Goal: Task Accomplishment & Management: Manage account settings

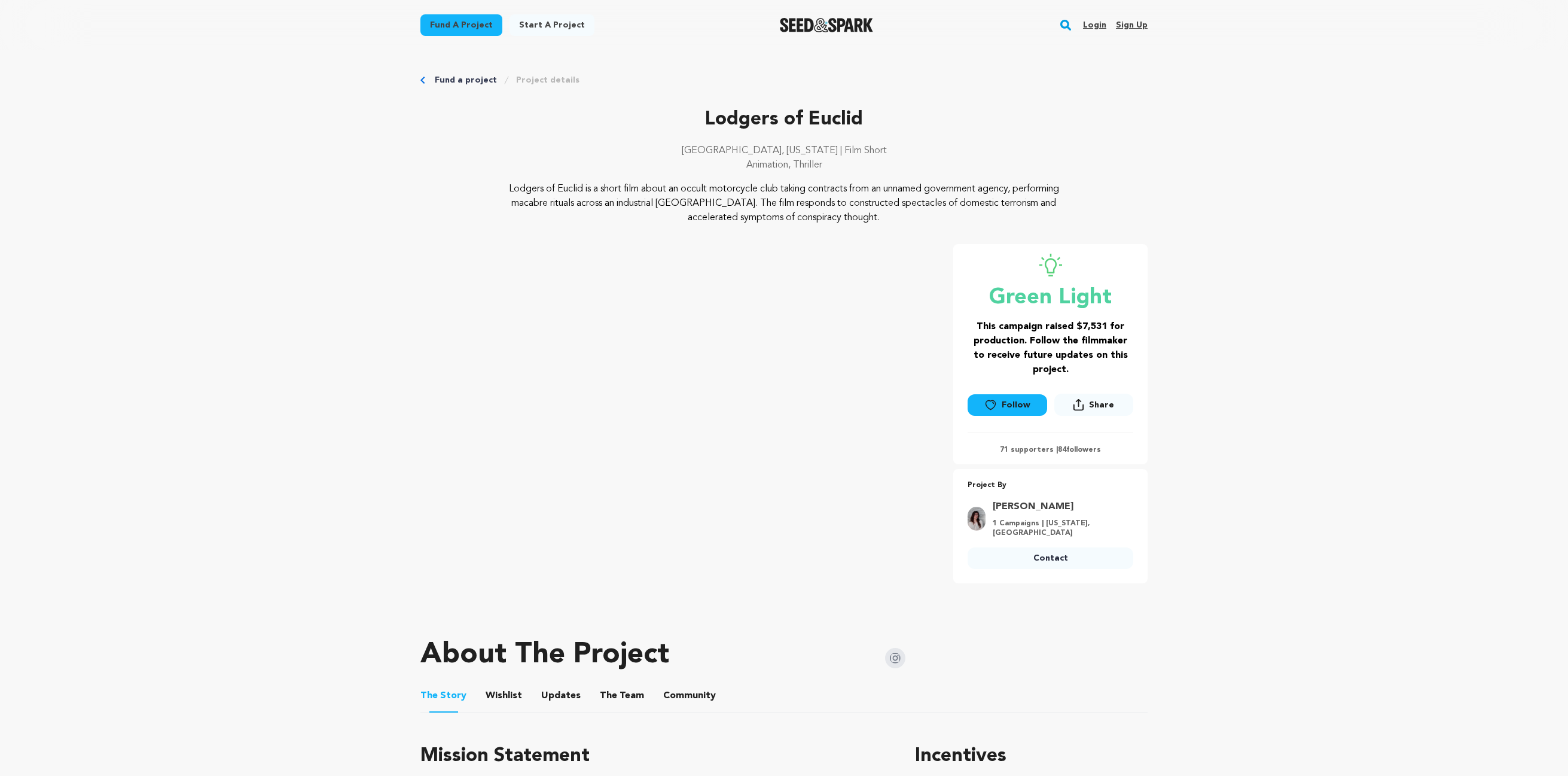
click at [1087, 20] on link "Login" at bounding box center [1094, 24] width 24 height 19
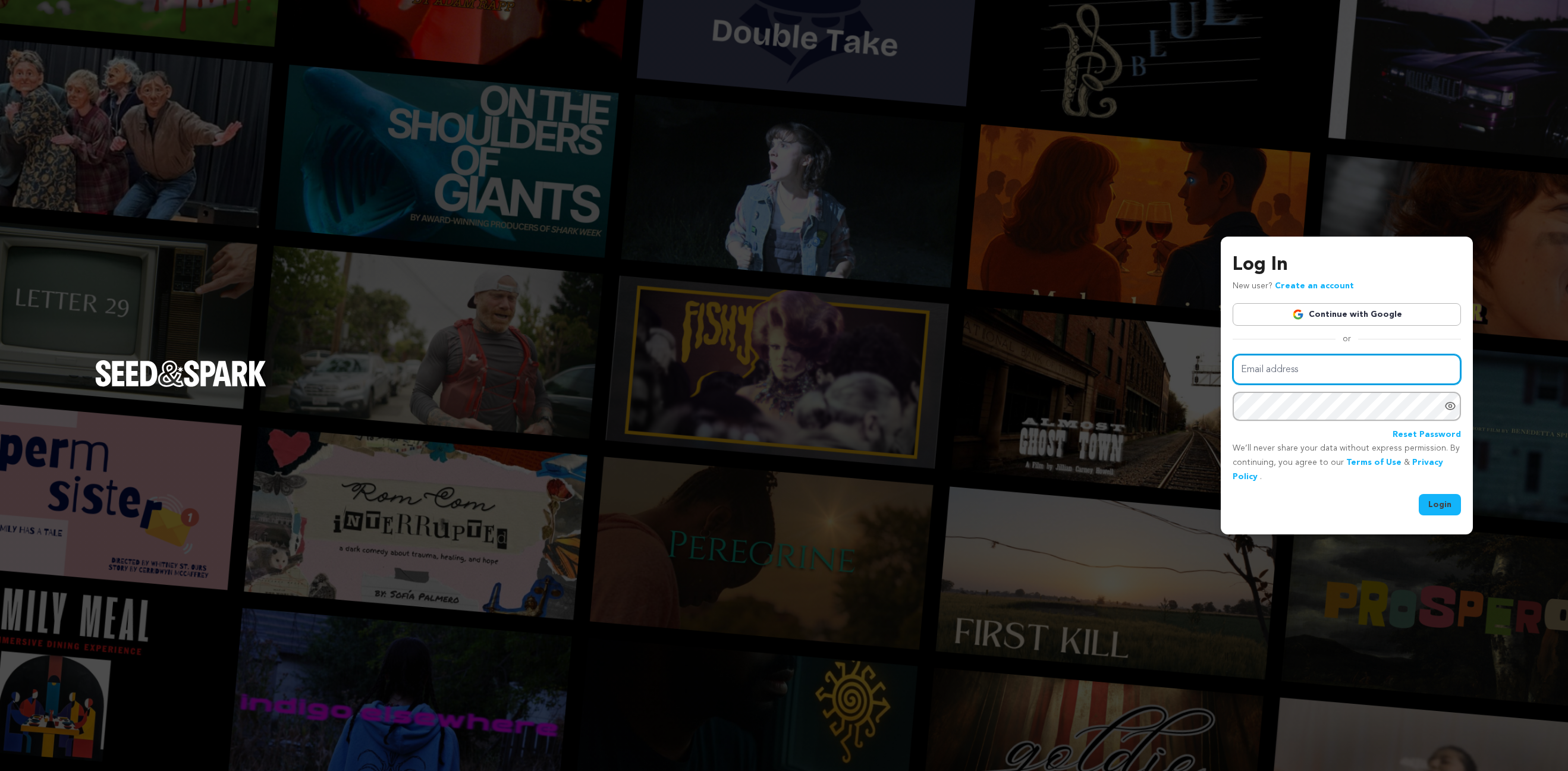
type input "elise.schierbeek@gmail.com"
click at [1433, 499] on button "Login" at bounding box center [1440, 504] width 42 height 21
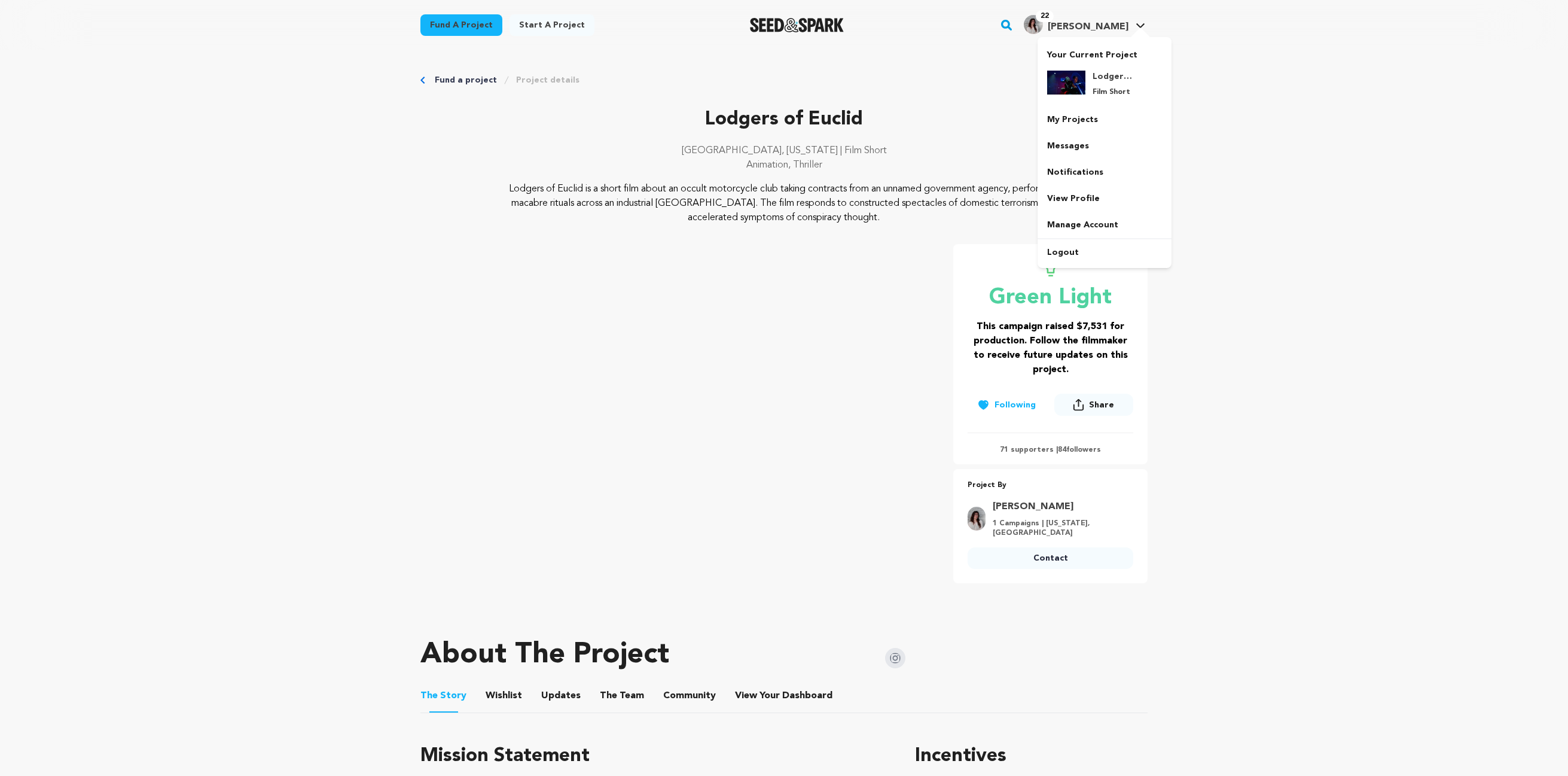
click at [1132, 17] on link "22 Elise S. Elise S." at bounding box center [1085, 23] width 126 height 21
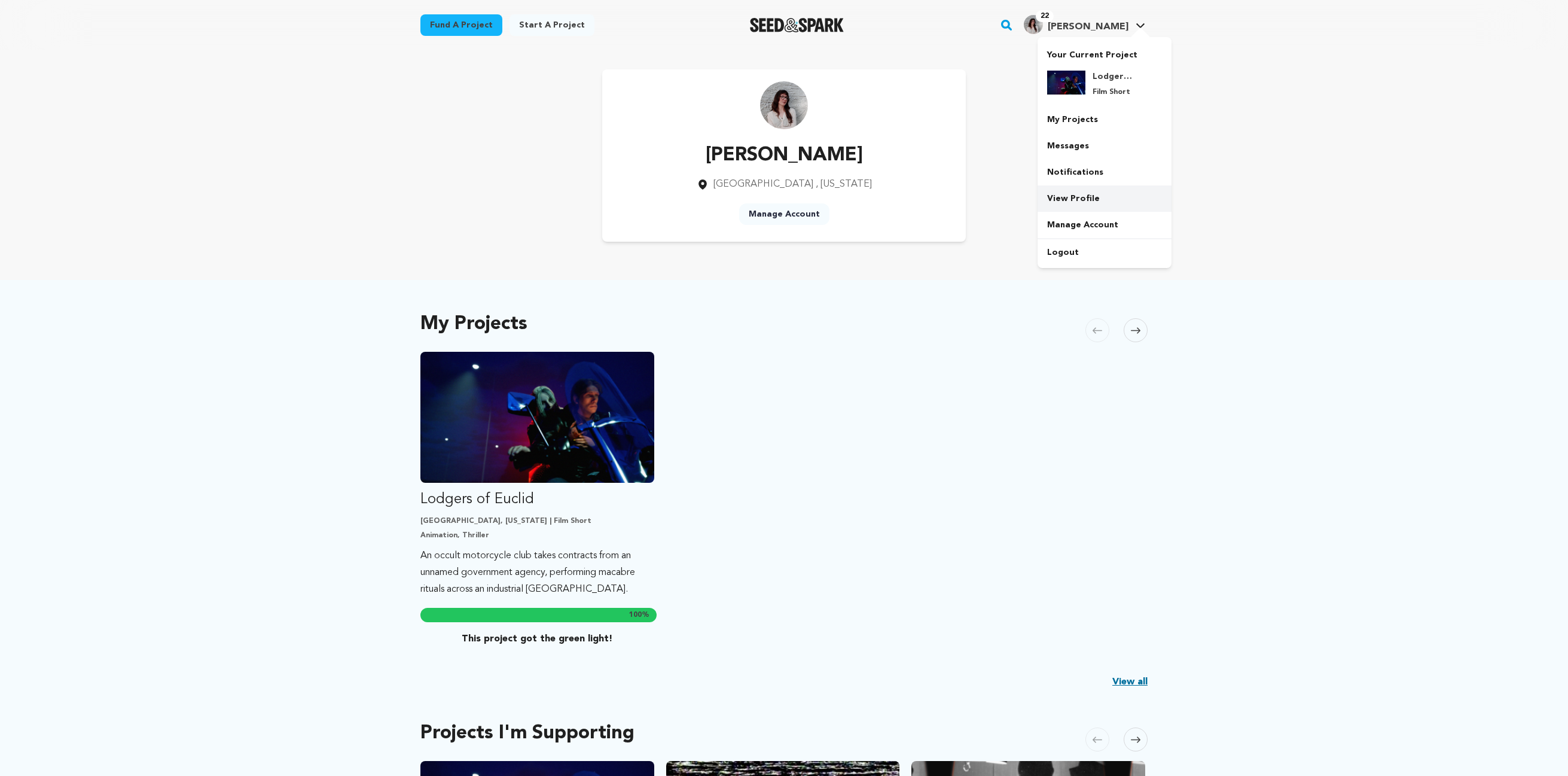
click at [1074, 195] on link "View Profile" at bounding box center [1105, 198] width 134 height 27
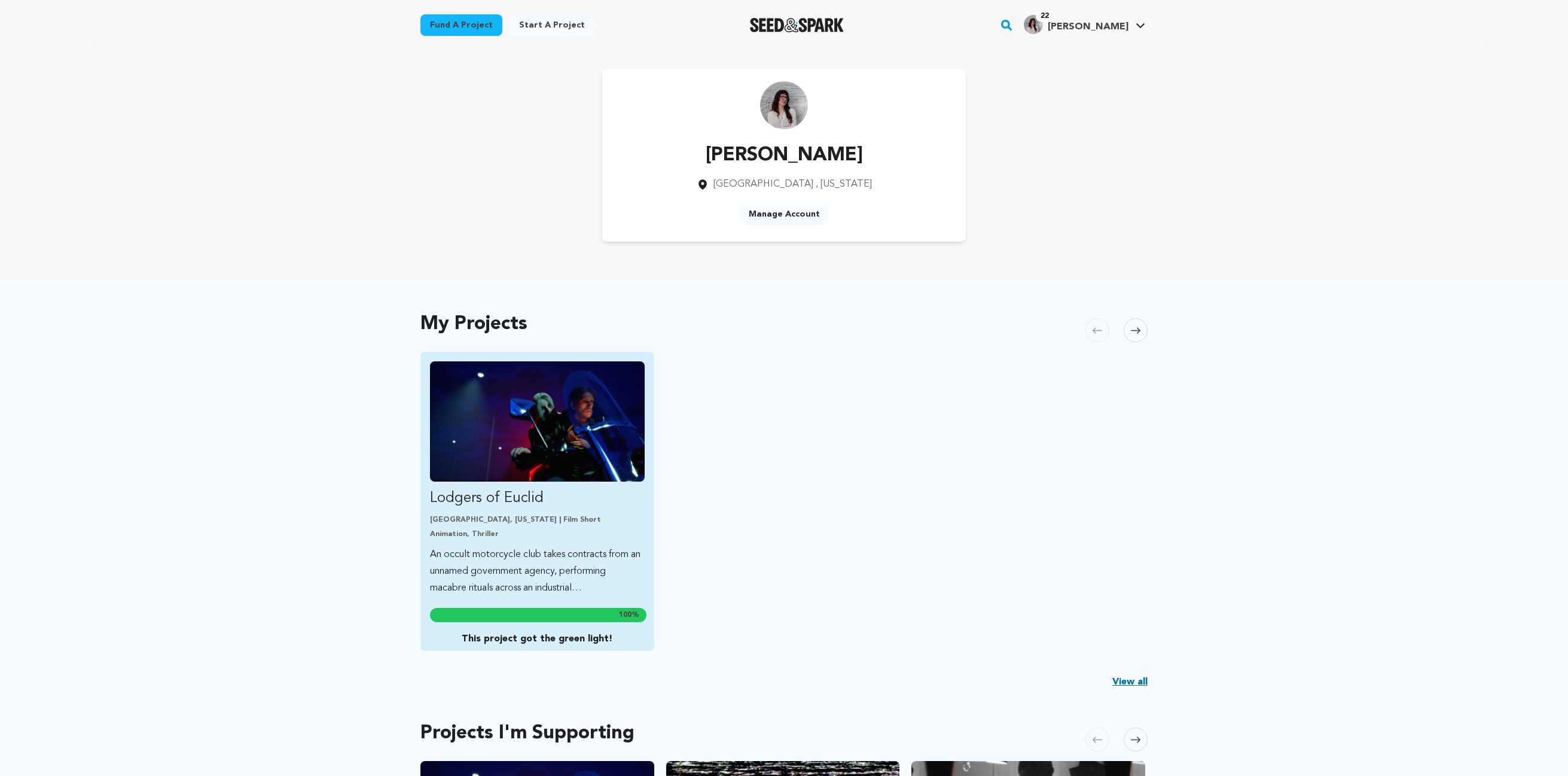
scroll to position [105, 0]
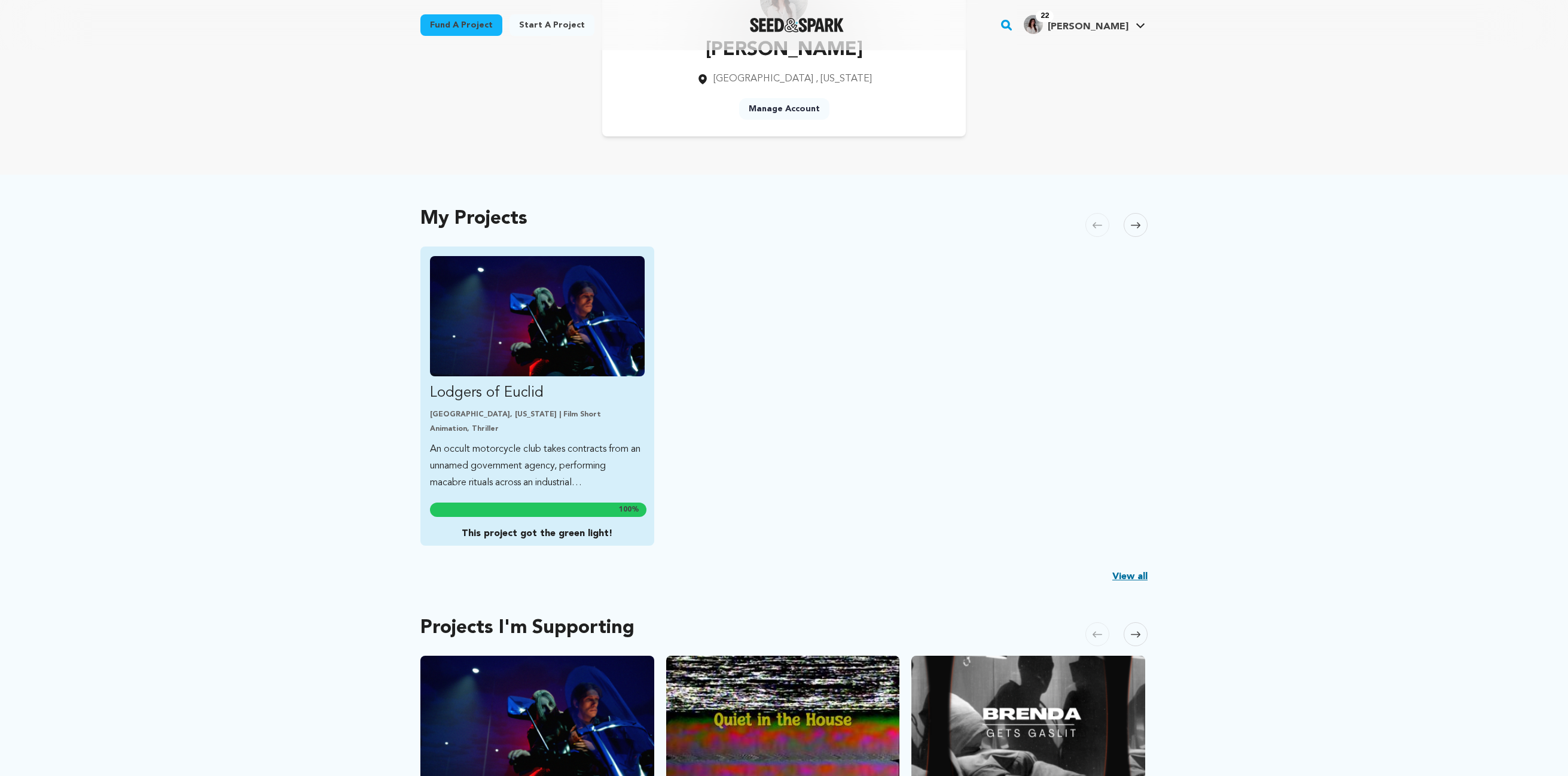
click at [520, 536] on p "This project got the green light!" at bounding box center [536, 534] width 214 height 14
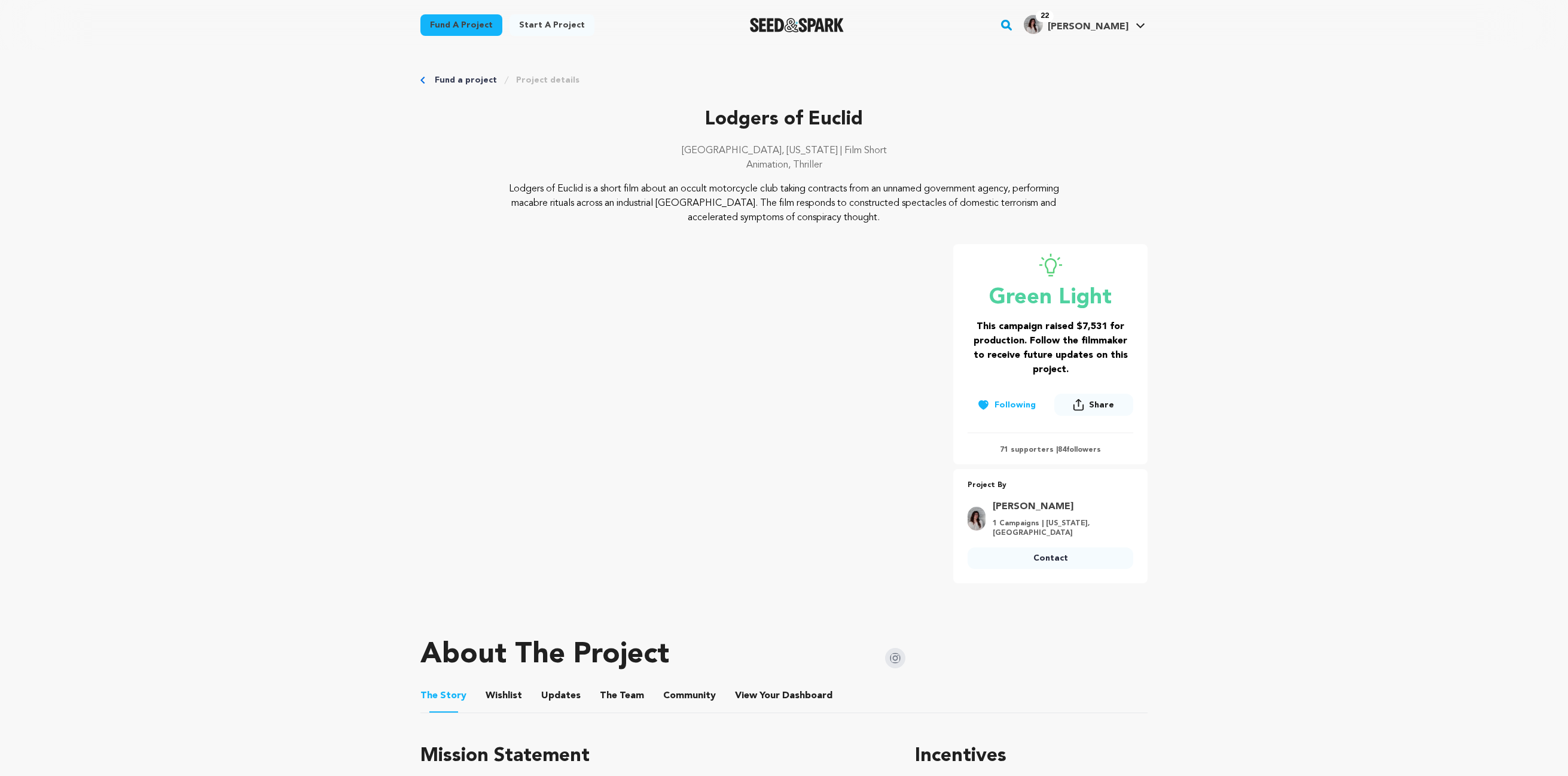
click at [694, 697] on button "Community" at bounding box center [690, 698] width 29 height 29
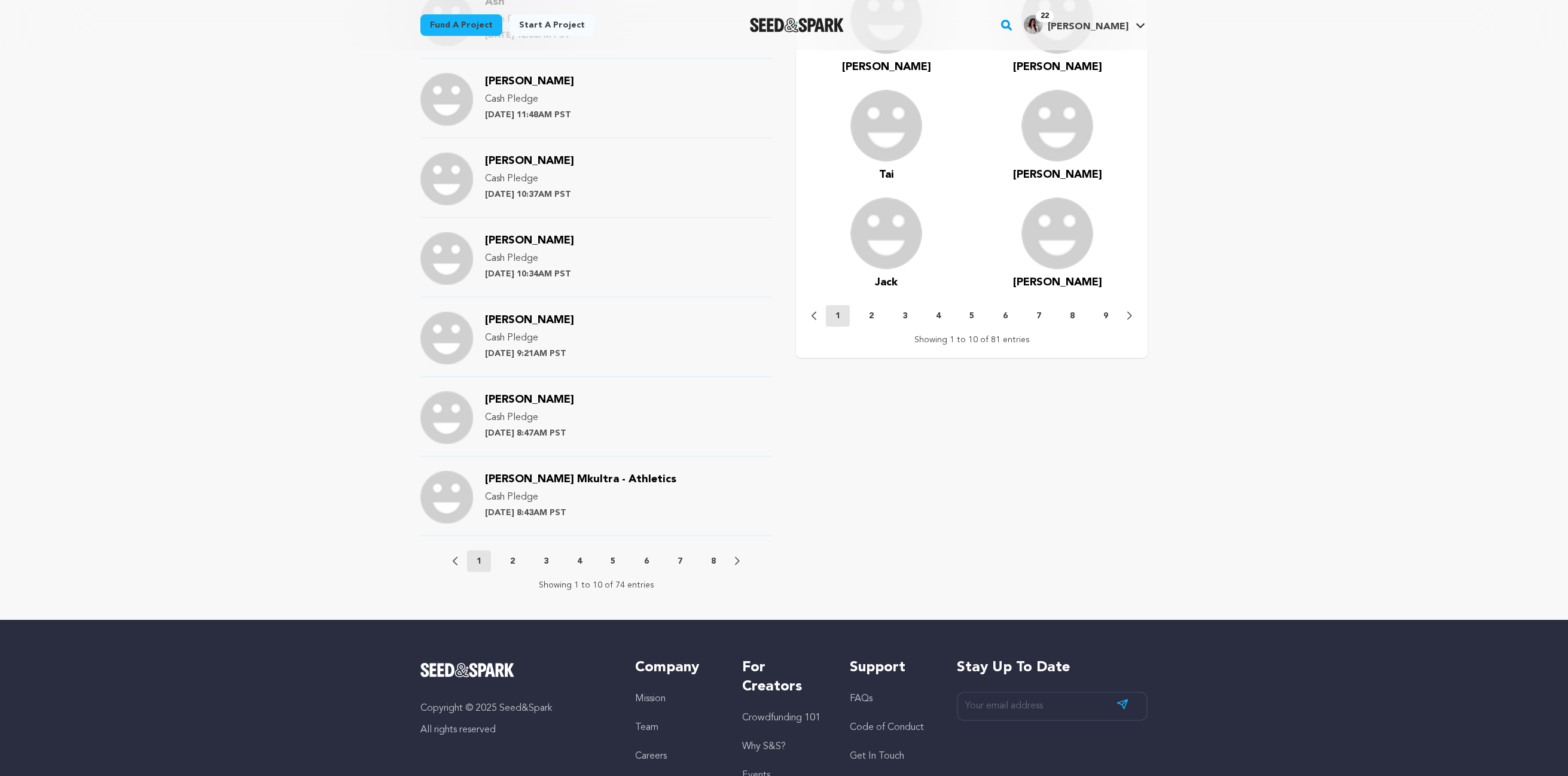
scroll to position [1082, 0]
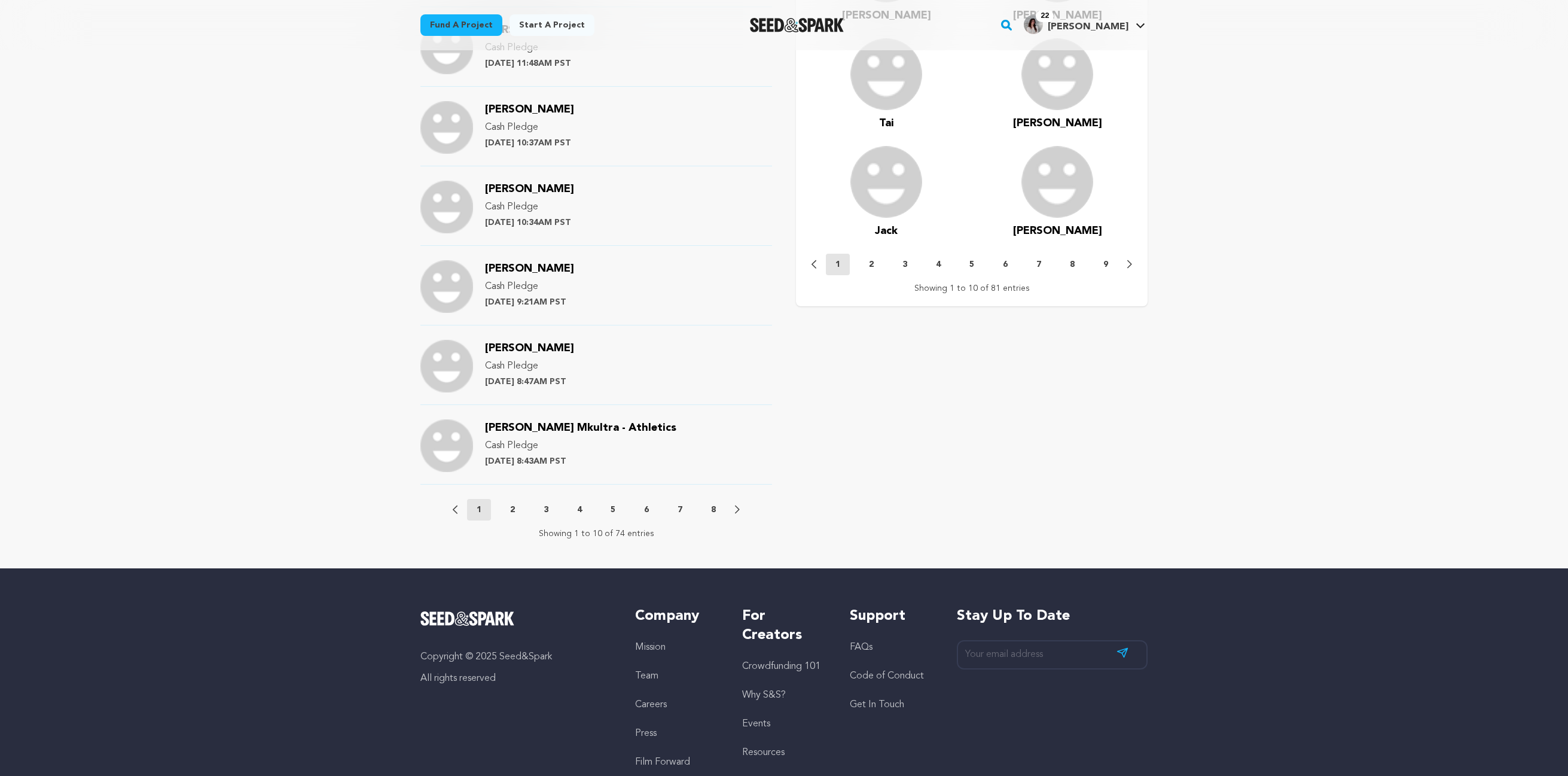
click at [738, 505] on icon at bounding box center [738, 509] width 5 height 9
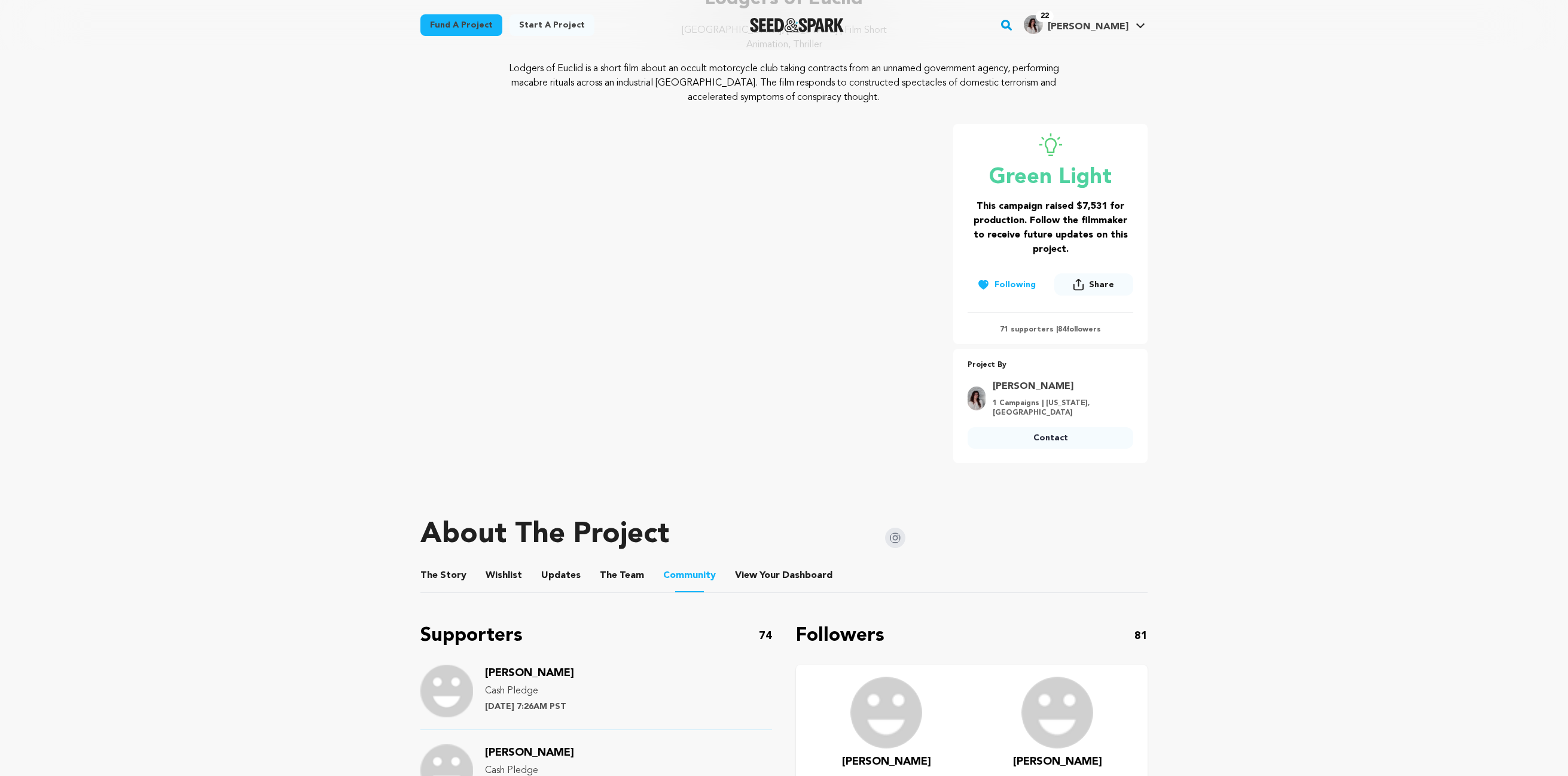
scroll to position [1081, 0]
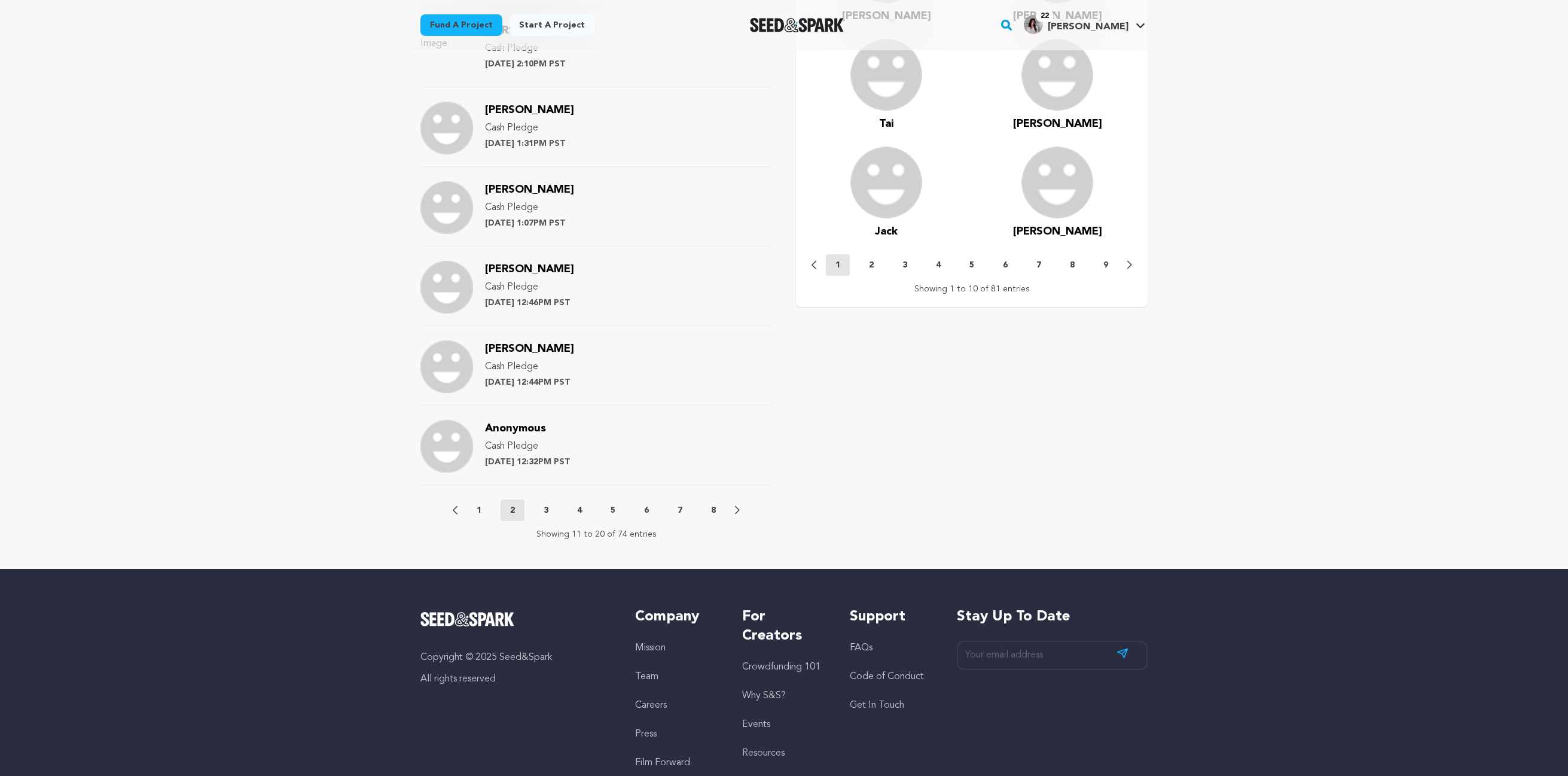
click at [731, 499] on div "Previous 1 2 3 4 5 6 7 8 Next" at bounding box center [596, 510] width 287 height 21
click at [735, 500] on div "Previous 1 2 3 4 5 6 7 8 Next" at bounding box center [596, 510] width 287 height 21
click at [736, 505] on icon at bounding box center [738, 510] width 5 height 9
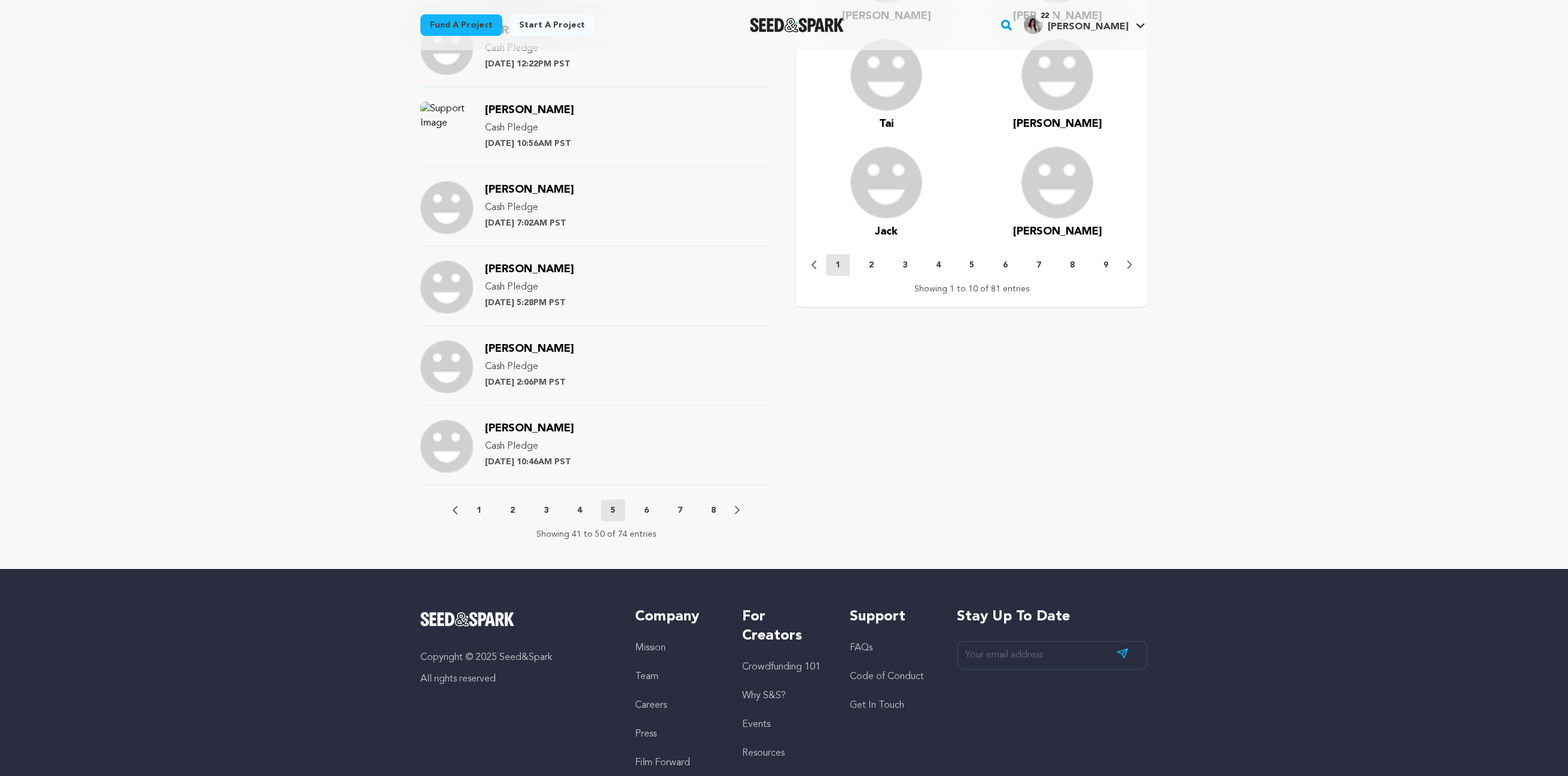
click at [736, 505] on icon at bounding box center [738, 510] width 5 height 9
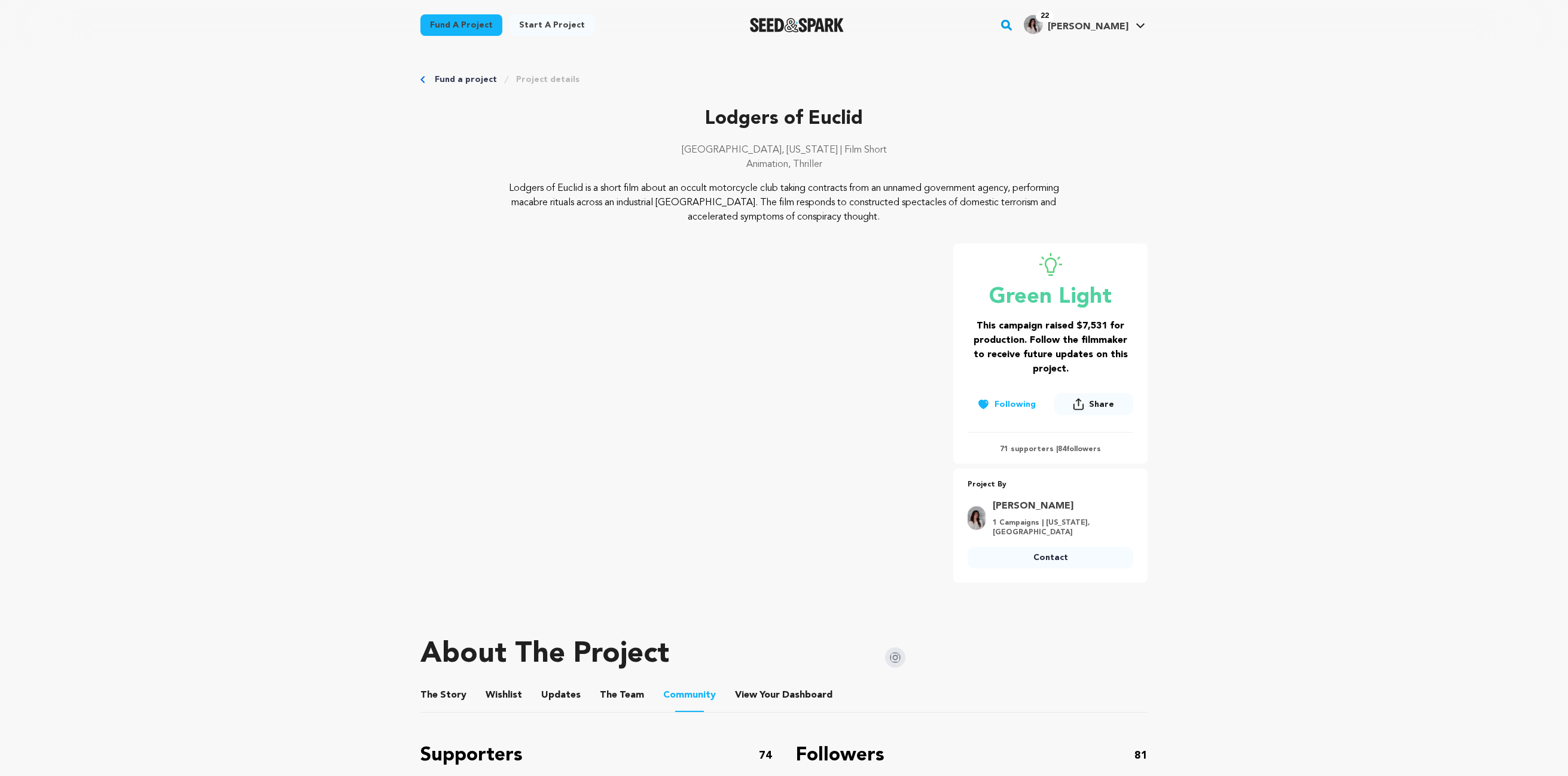
scroll to position [0, 0]
click at [1127, 27] on span "[PERSON_NAME]" at bounding box center [1088, 27] width 81 height 10
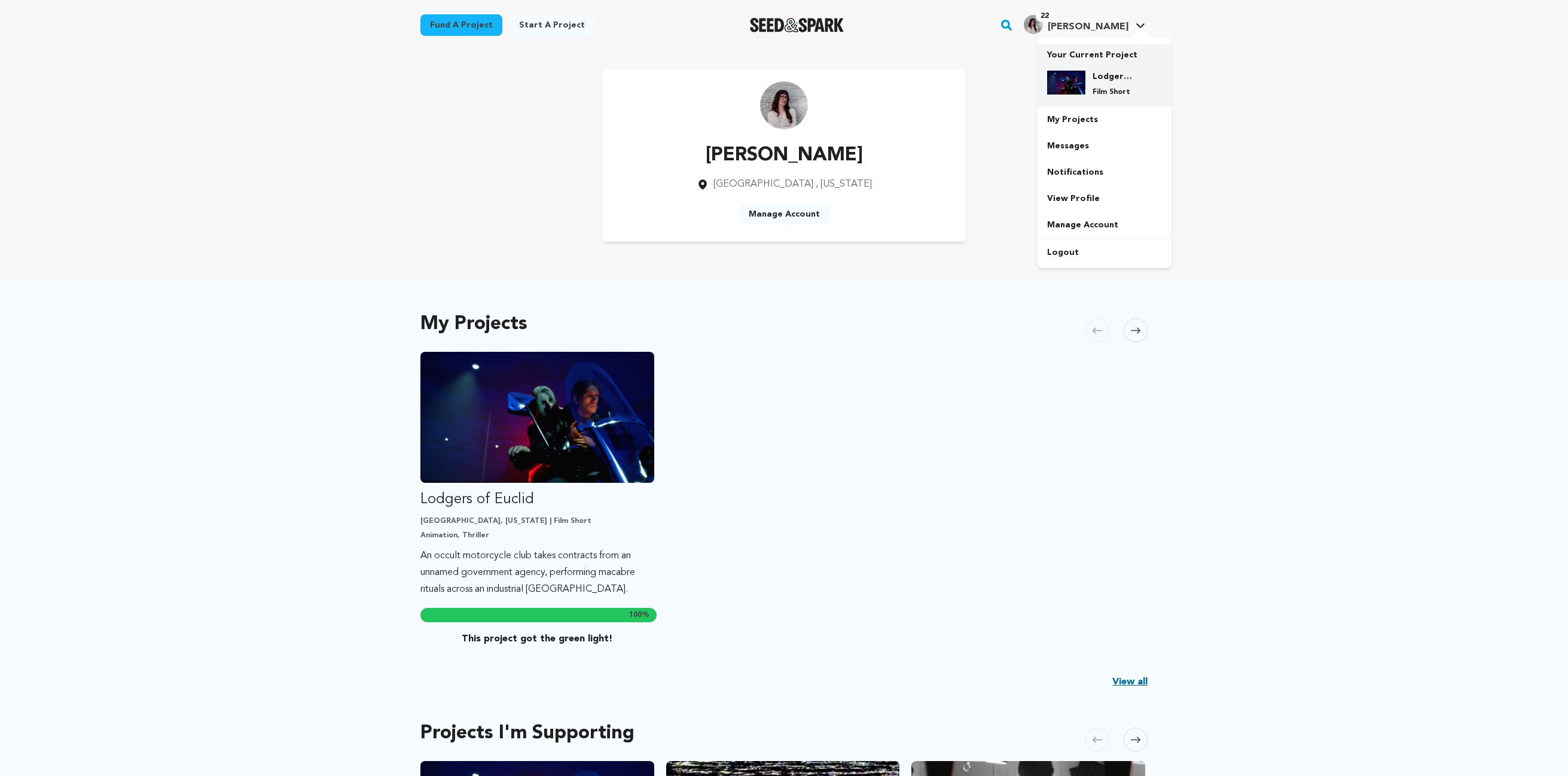
click at [1102, 72] on h4 "Lodgers of Euclid" at bounding box center [1114, 77] width 43 height 12
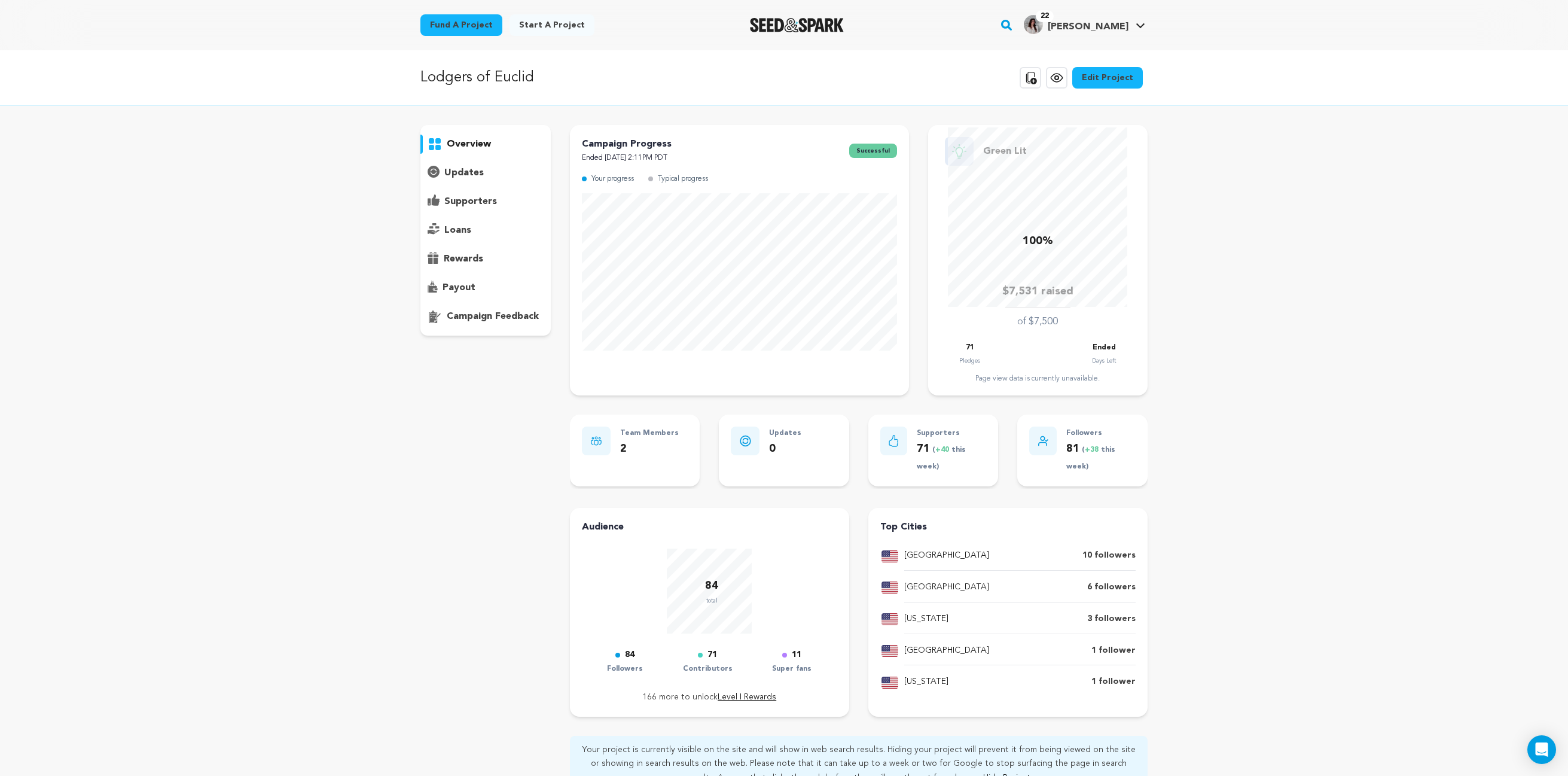
click at [450, 204] on p "supporters" at bounding box center [470, 201] width 53 height 14
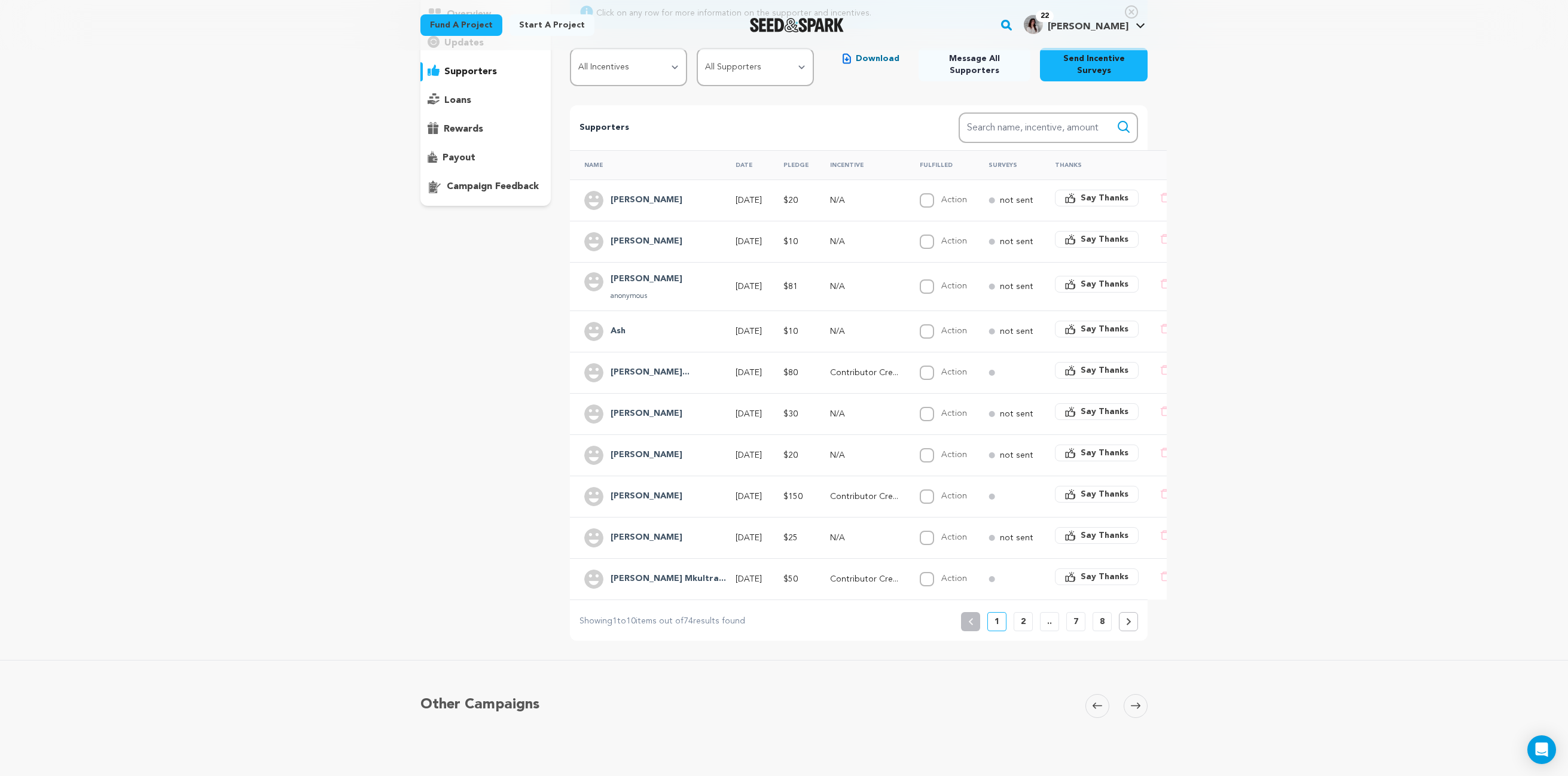
scroll to position [140, 0]
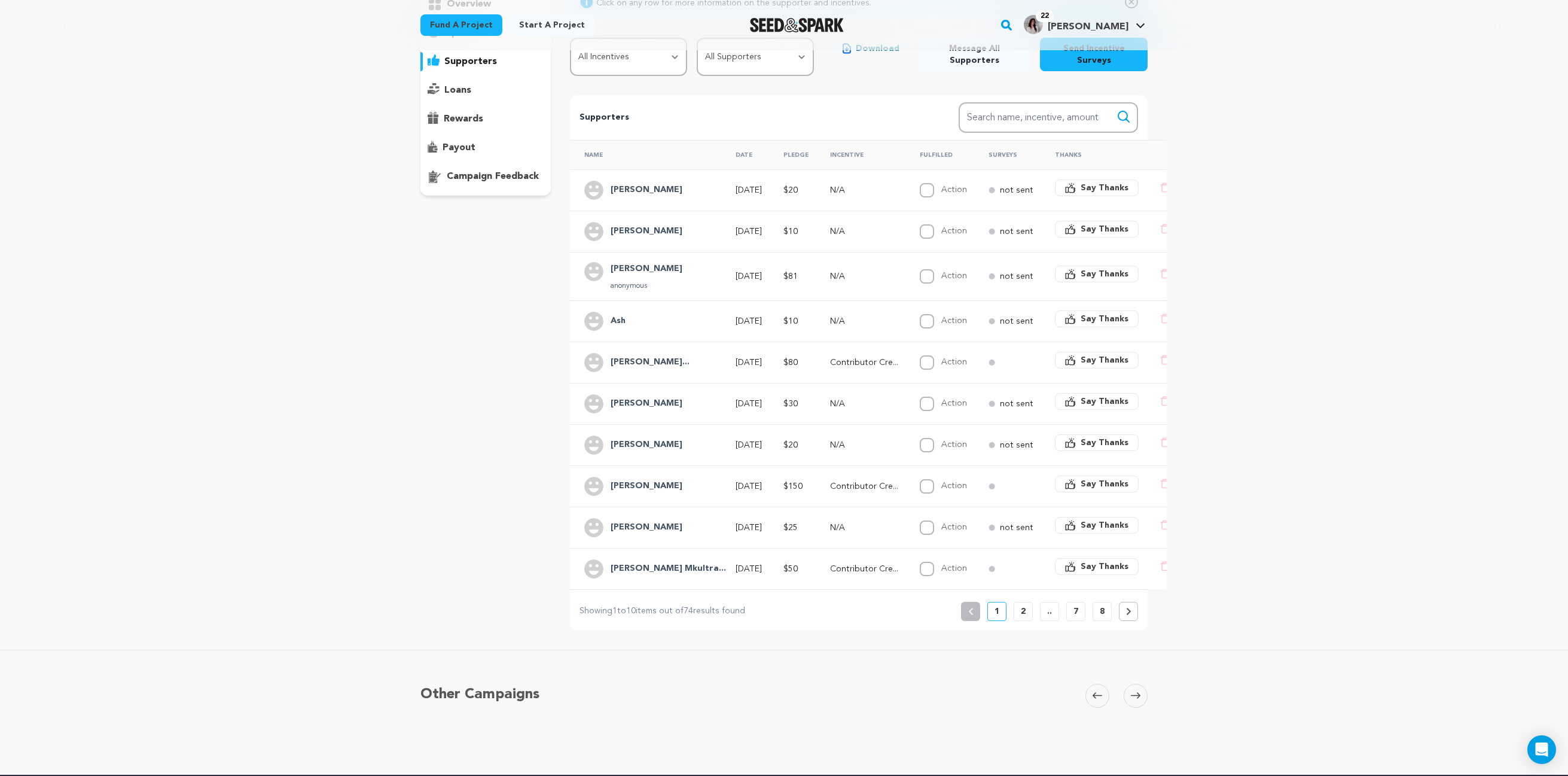
click at [1027, 613] on button "2" at bounding box center [1022, 611] width 19 height 19
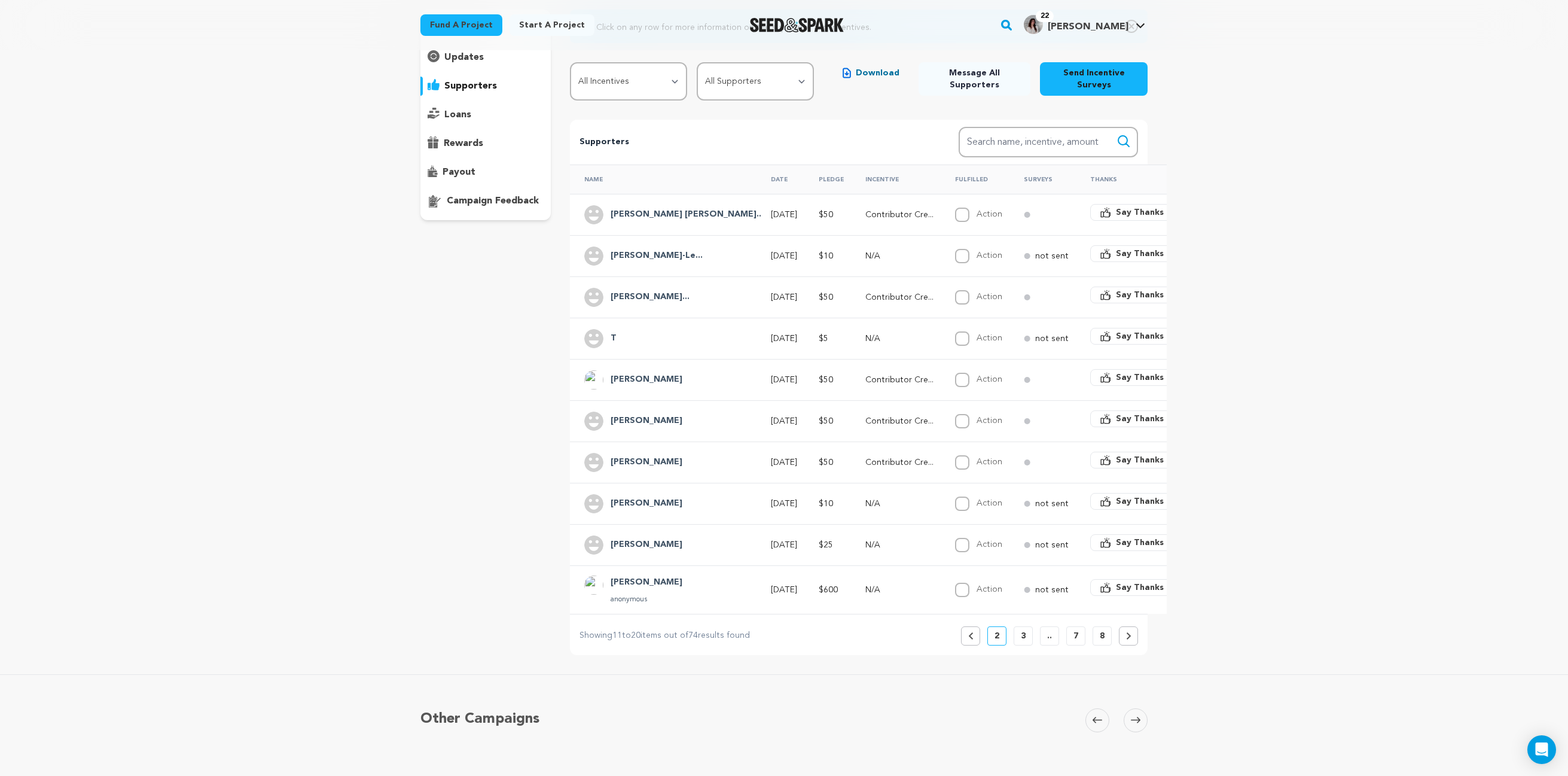
scroll to position [143, 0]
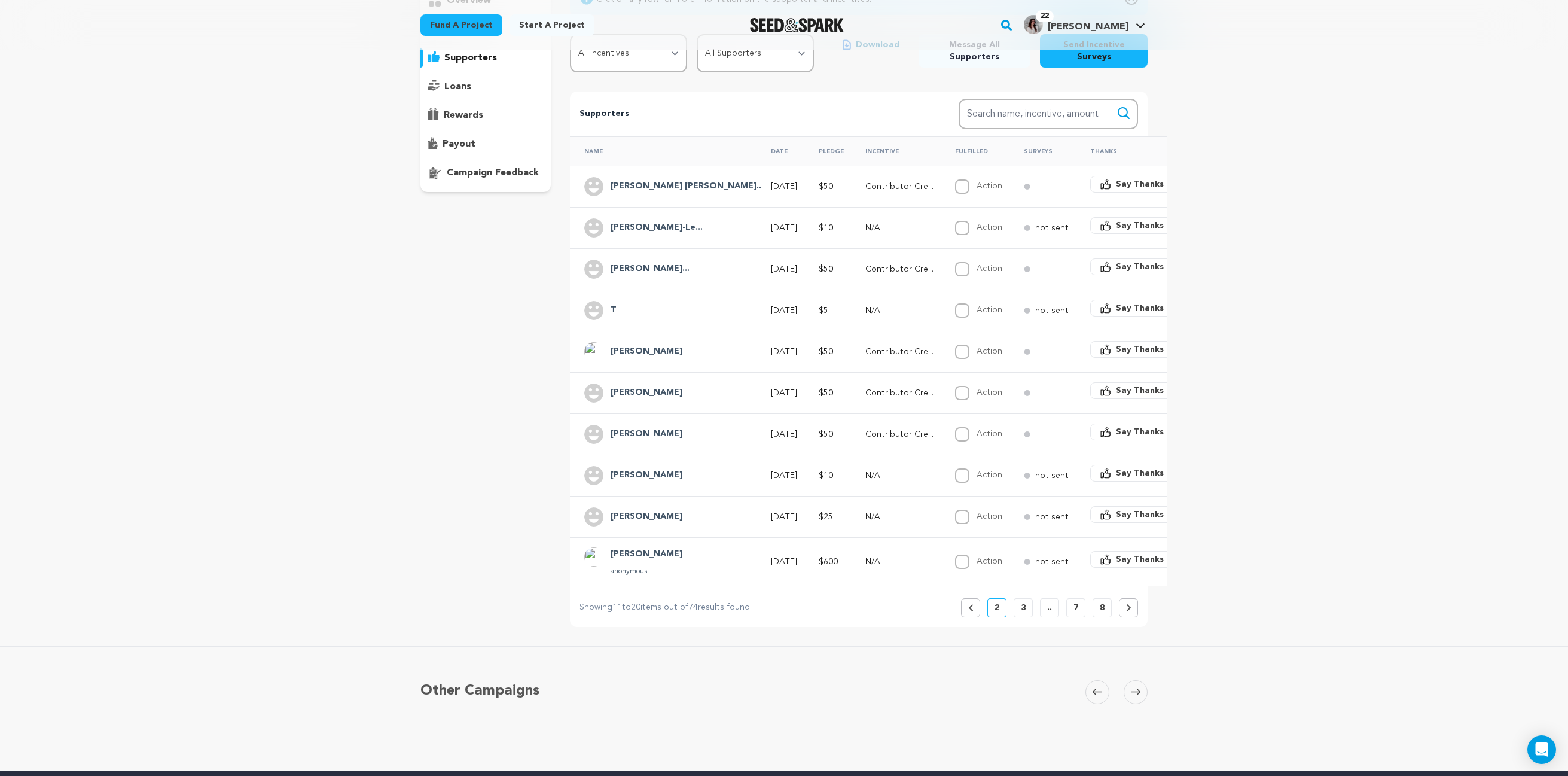
click at [1021, 614] on p "3" at bounding box center [1023, 608] width 5 height 12
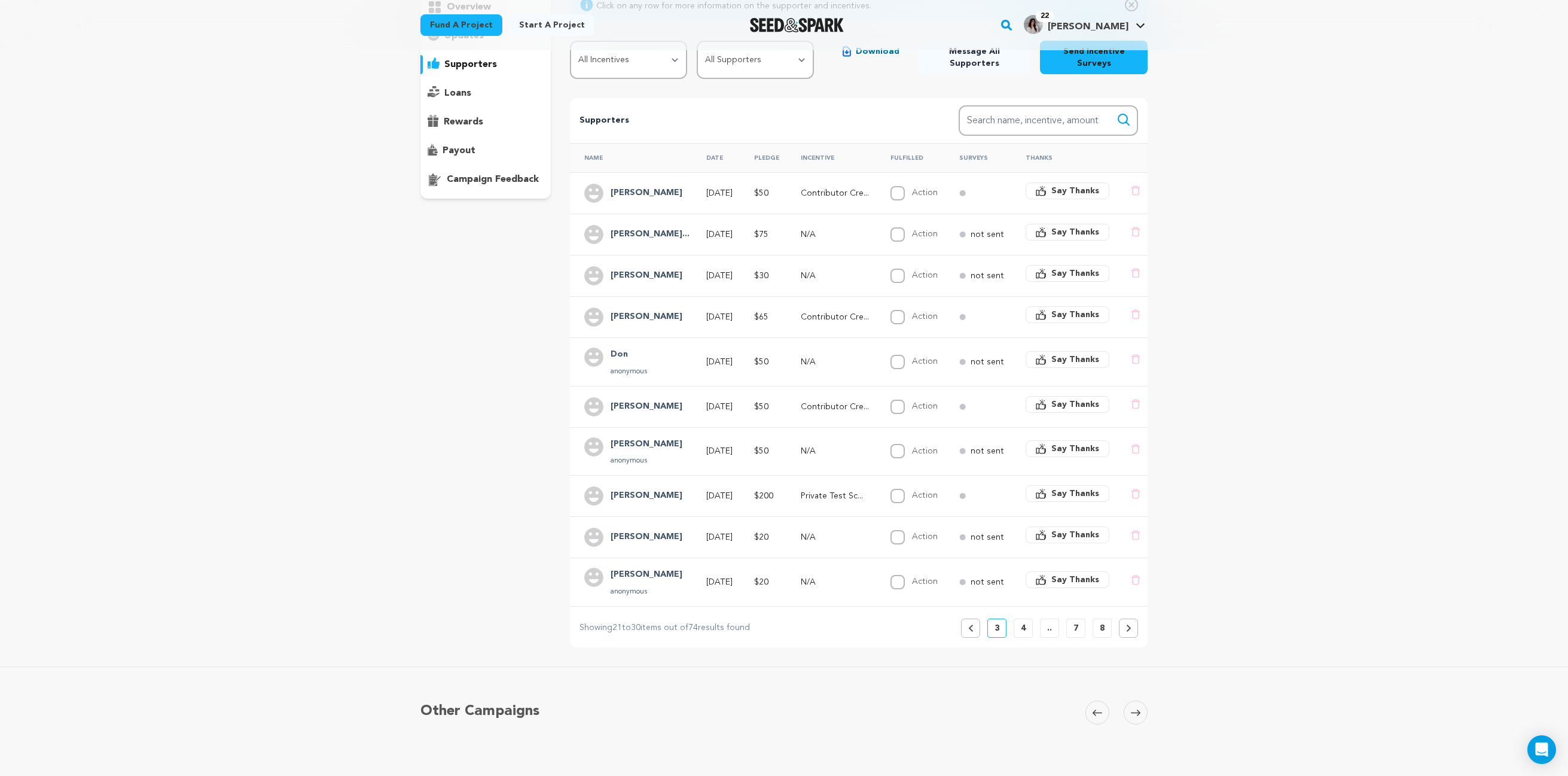
scroll to position [160, 0]
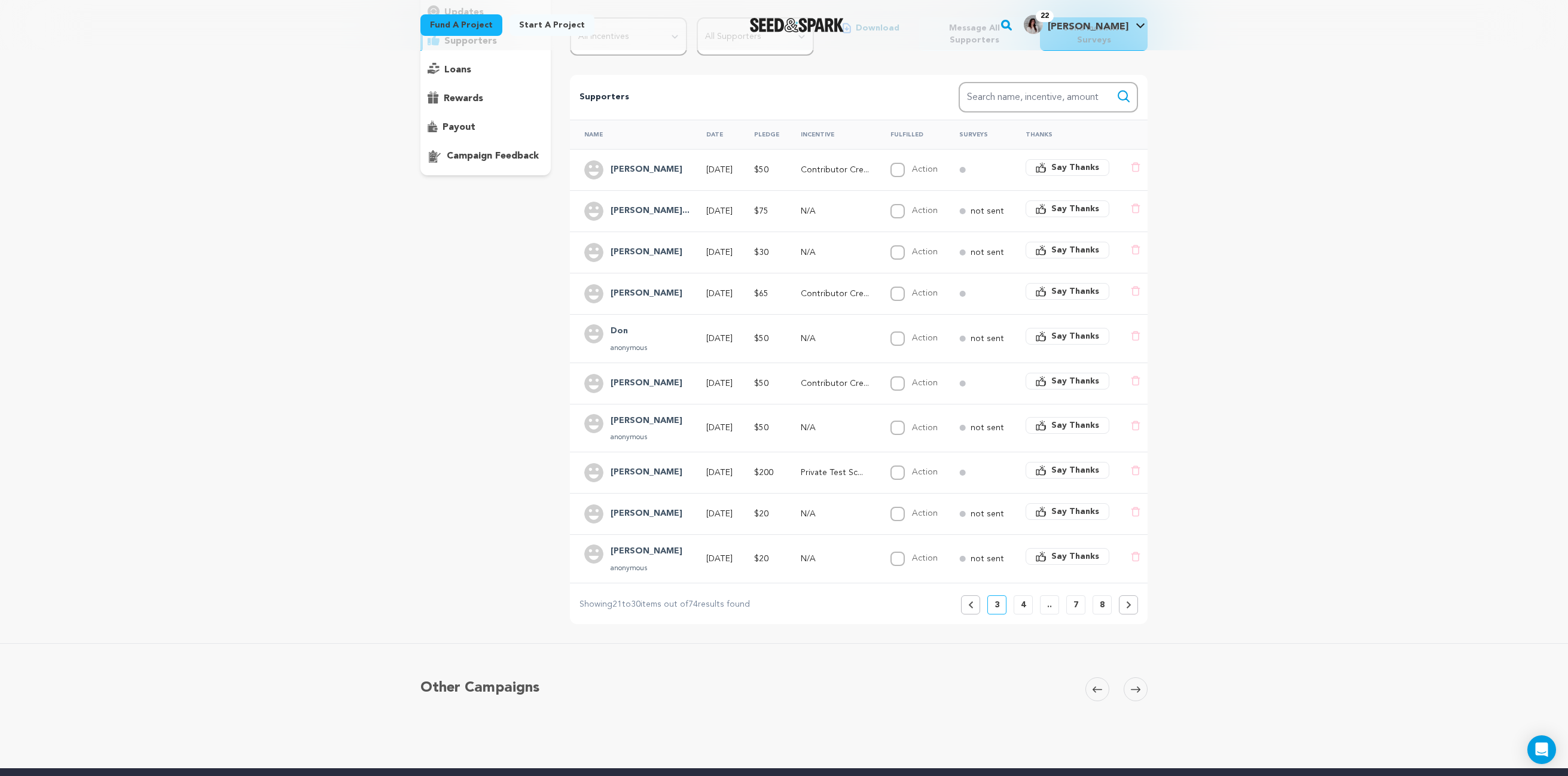
click at [1029, 608] on button "4" at bounding box center [1022, 604] width 19 height 19
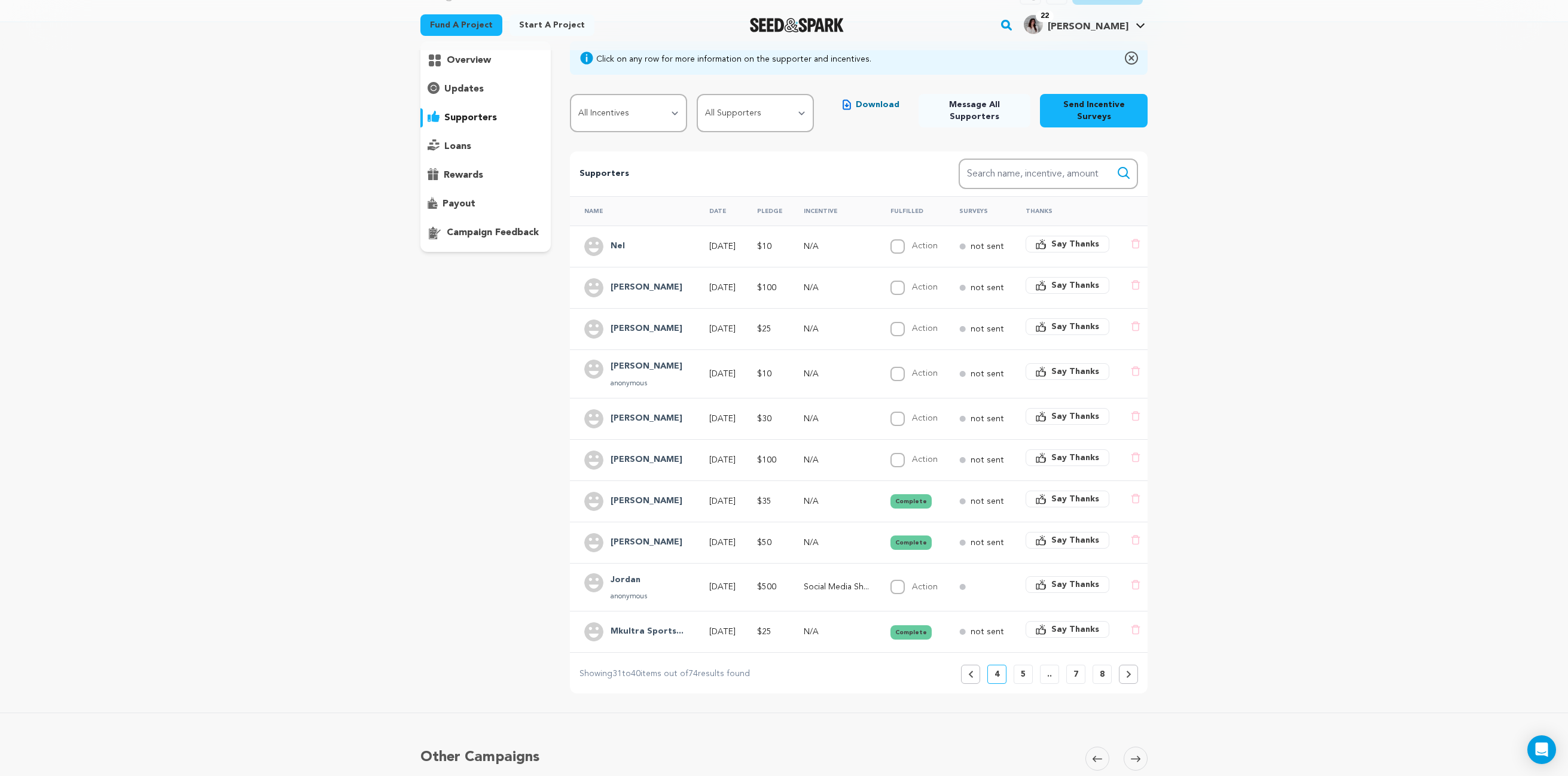
scroll to position [86, 0]
click at [910, 541] on button "Complete" at bounding box center [911, 540] width 41 height 14
click at [914, 502] on button "Complete" at bounding box center [911, 499] width 41 height 14
click at [905, 457] on input "Action" at bounding box center [898, 457] width 14 height 14
checkbox input "true"
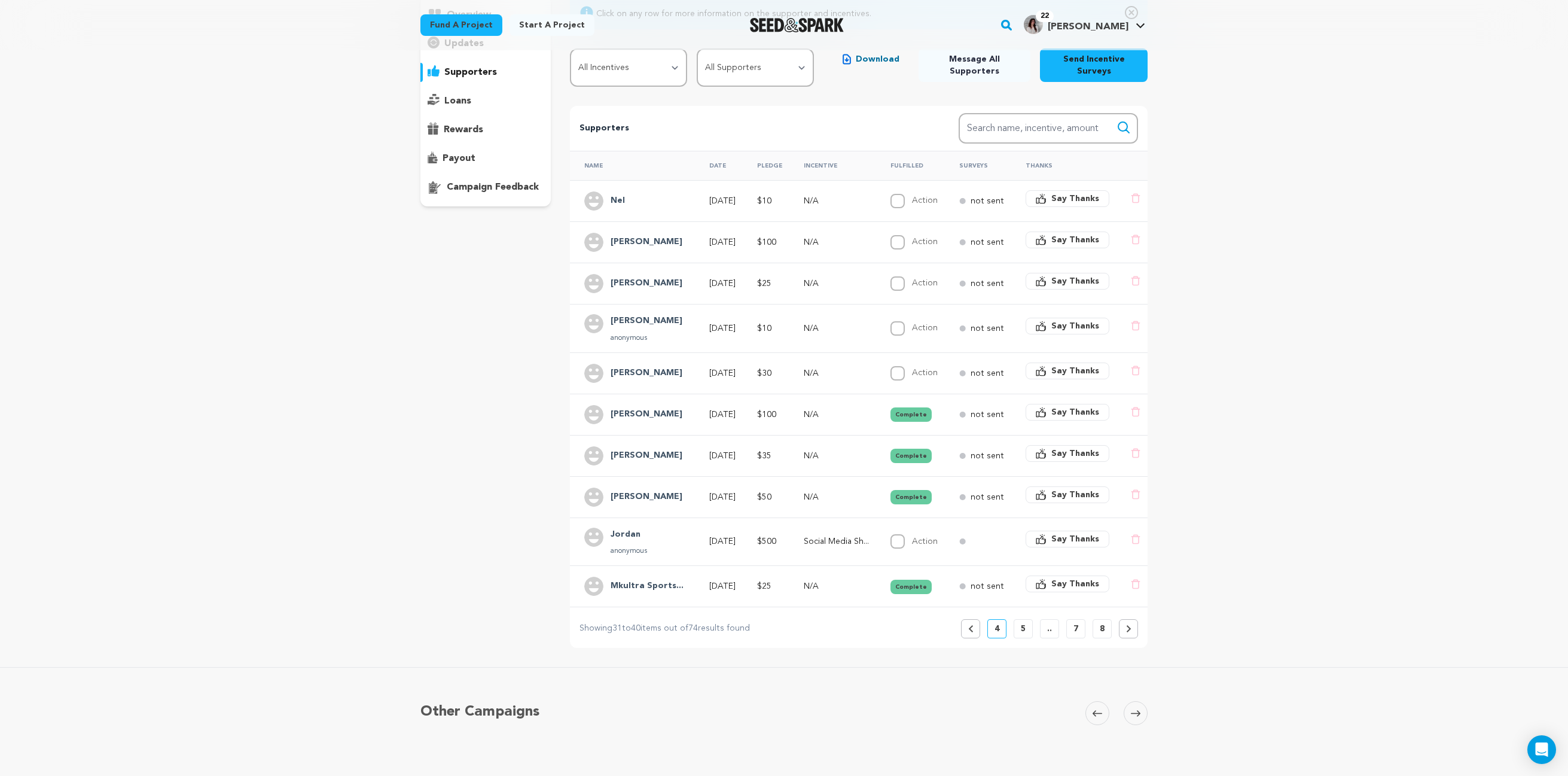
scroll to position [130, 0]
click at [917, 415] on button "Complete" at bounding box center [911, 413] width 41 height 14
click at [909, 416] on button "Complete" at bounding box center [911, 413] width 41 height 14
click at [1240, 430] on div "Lodgers of Euclid Copy public preview link View project Edit Project View more …" at bounding box center [784, 355] width 1568 height 871
click at [1023, 626] on p "5" at bounding box center [1023, 628] width 5 height 12
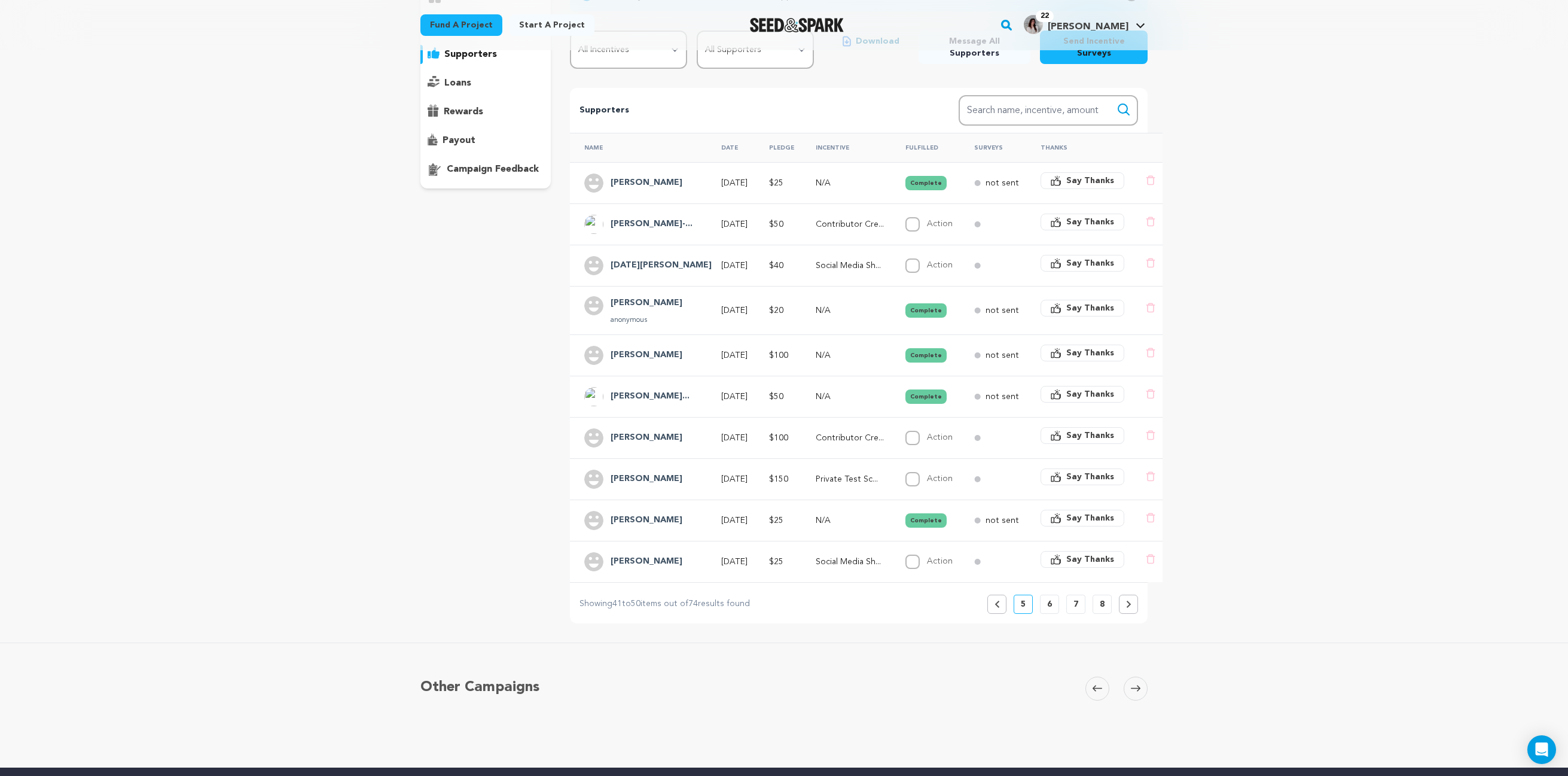
scroll to position [202, 0]
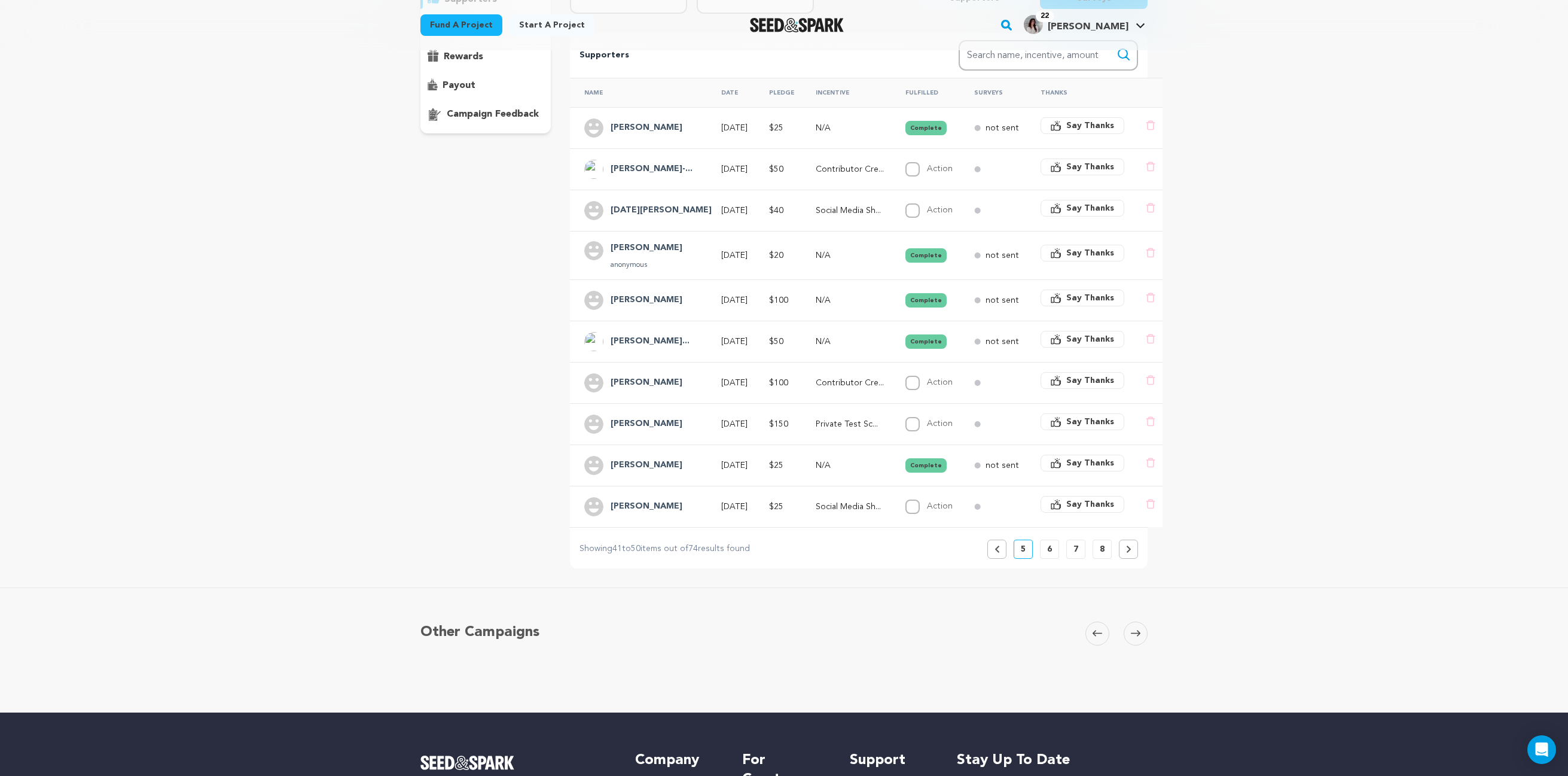
click at [1051, 555] on p "6" at bounding box center [1049, 550] width 5 height 12
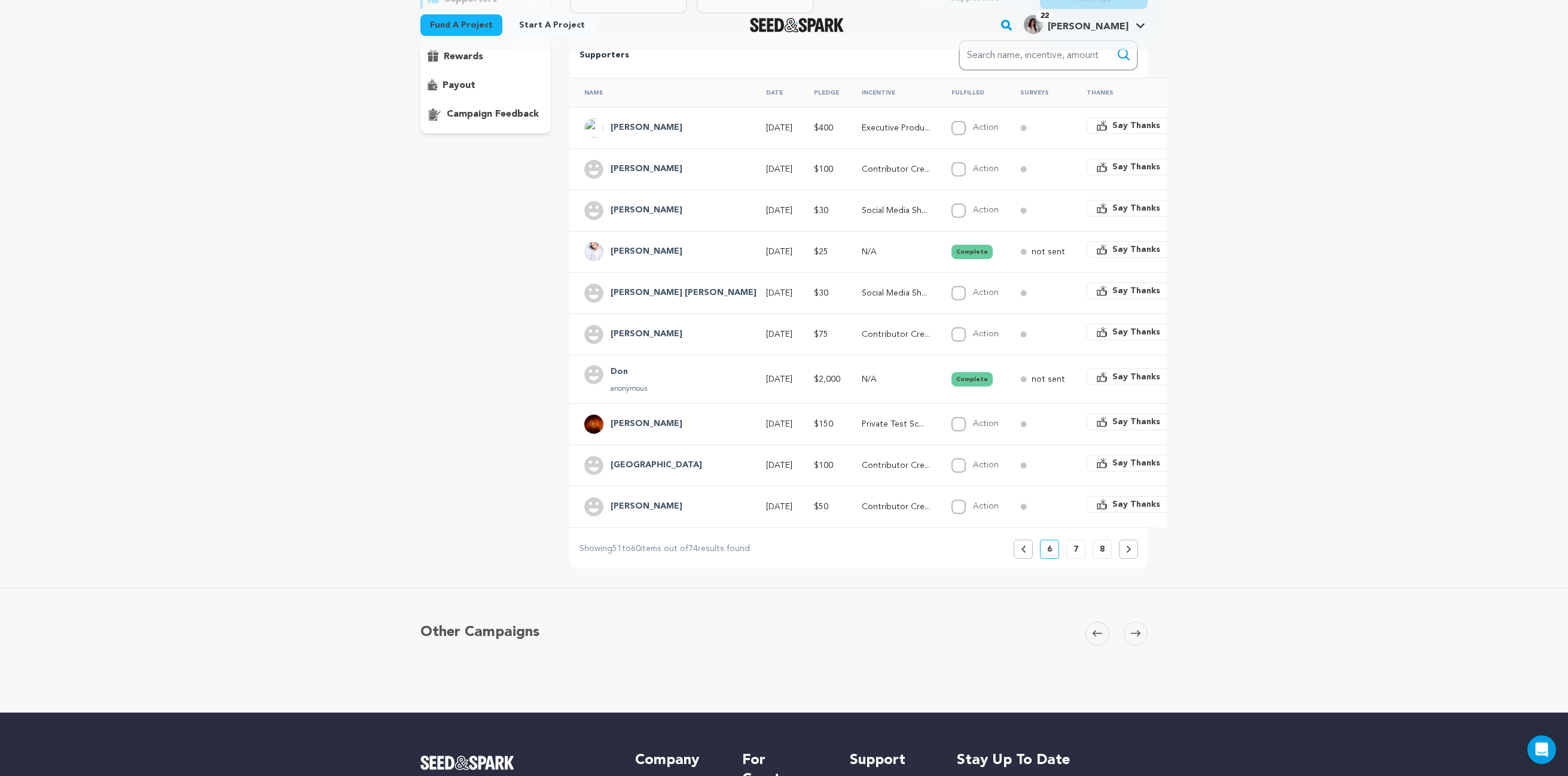
scroll to position [247, 0]
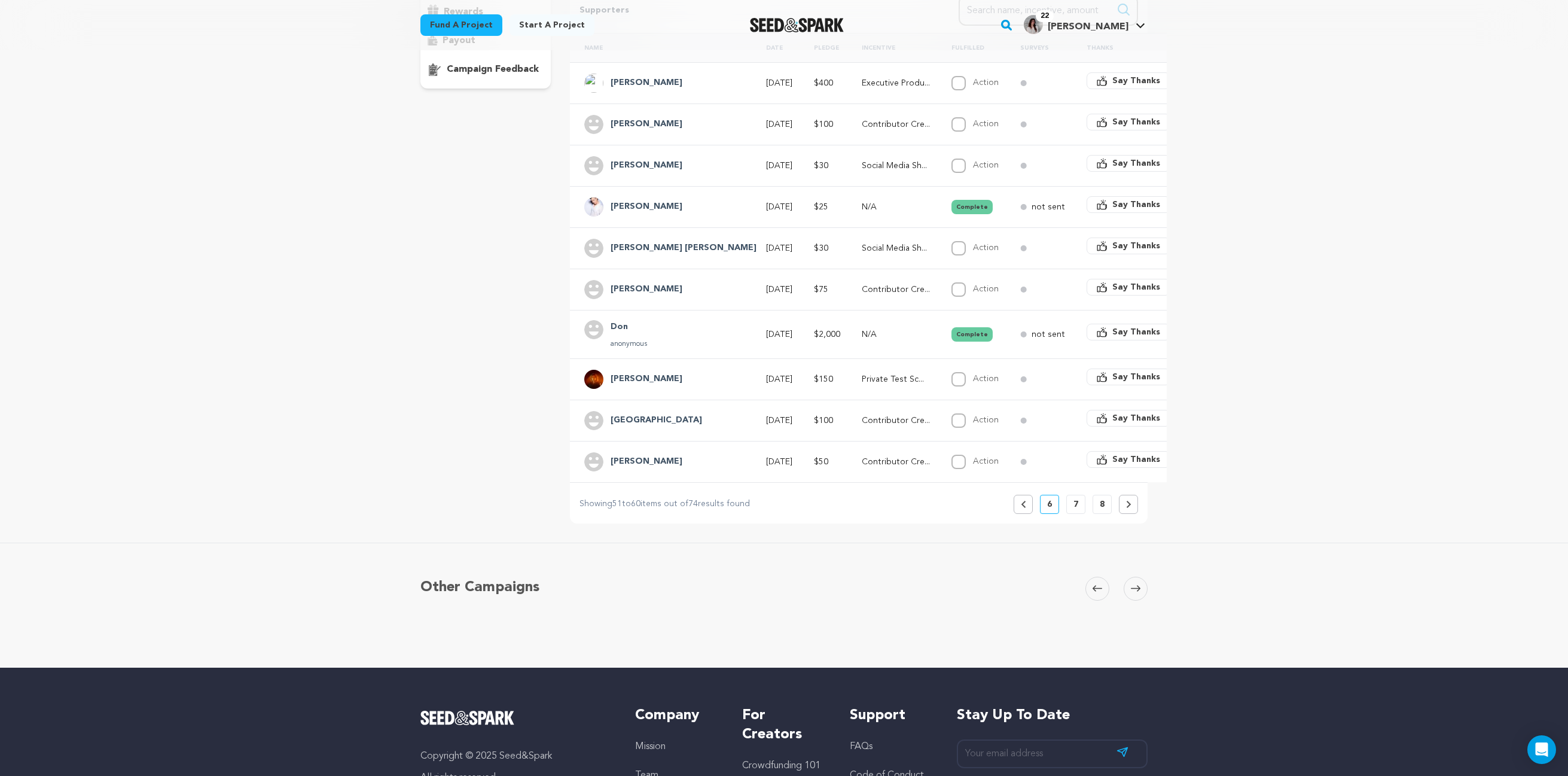
click at [1074, 508] on p "7" at bounding box center [1076, 505] width 5 height 12
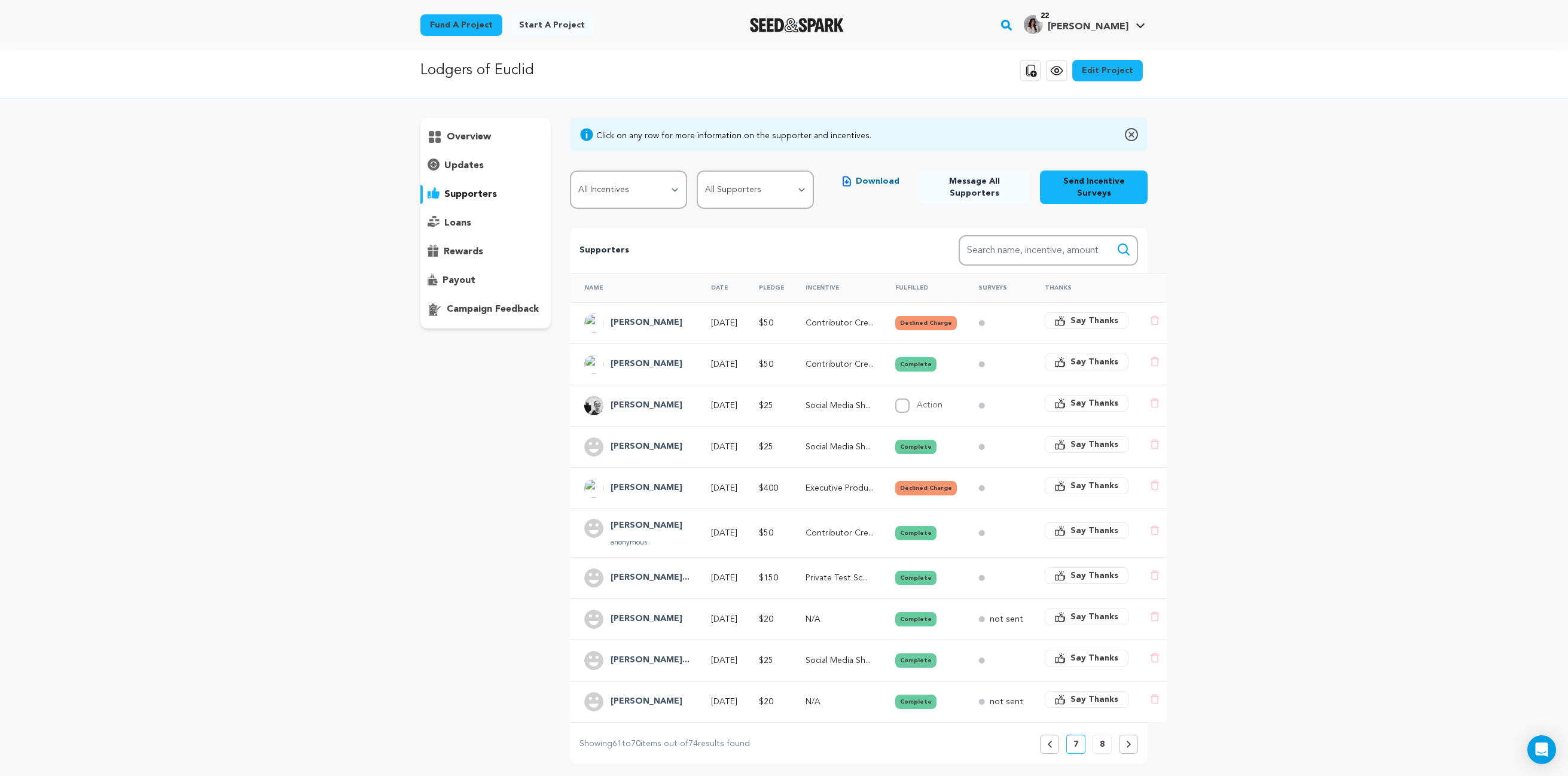
scroll to position [0, 0]
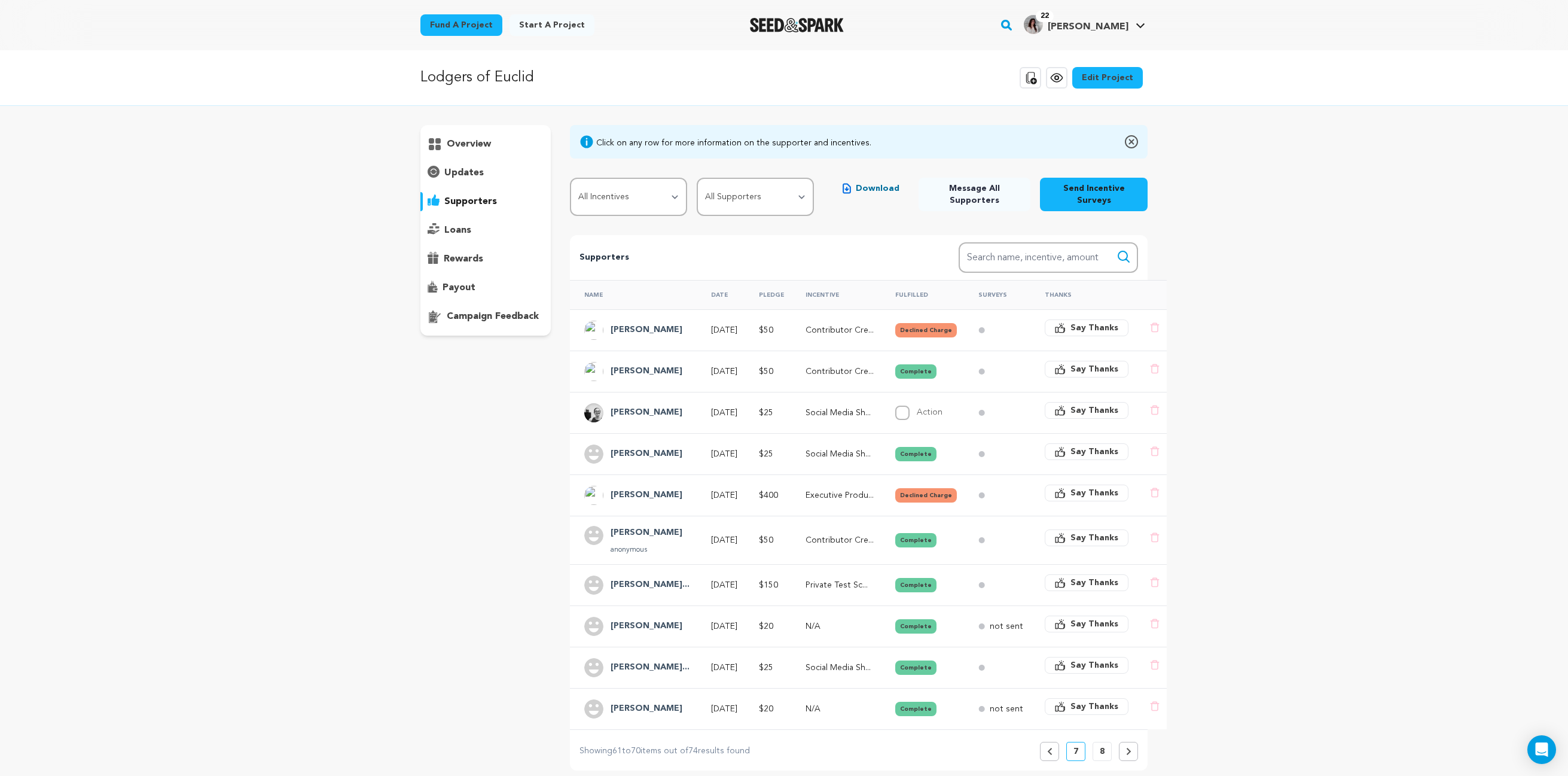
click at [925, 332] on button "Declined Charge" at bounding box center [926, 330] width 62 height 14
click at [907, 332] on button "Declined Charge" at bounding box center [926, 330] width 62 height 14
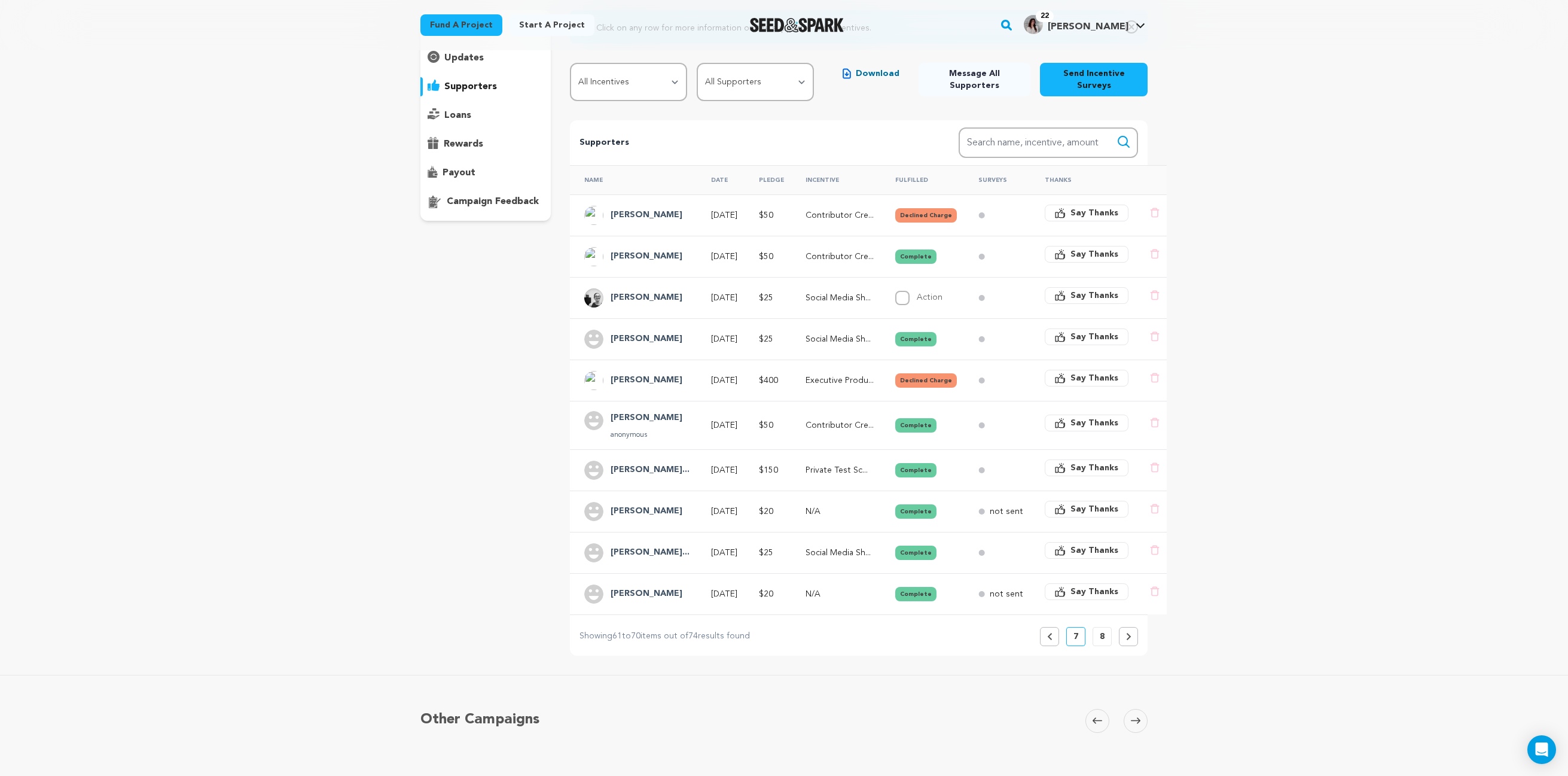
scroll to position [95, 0]
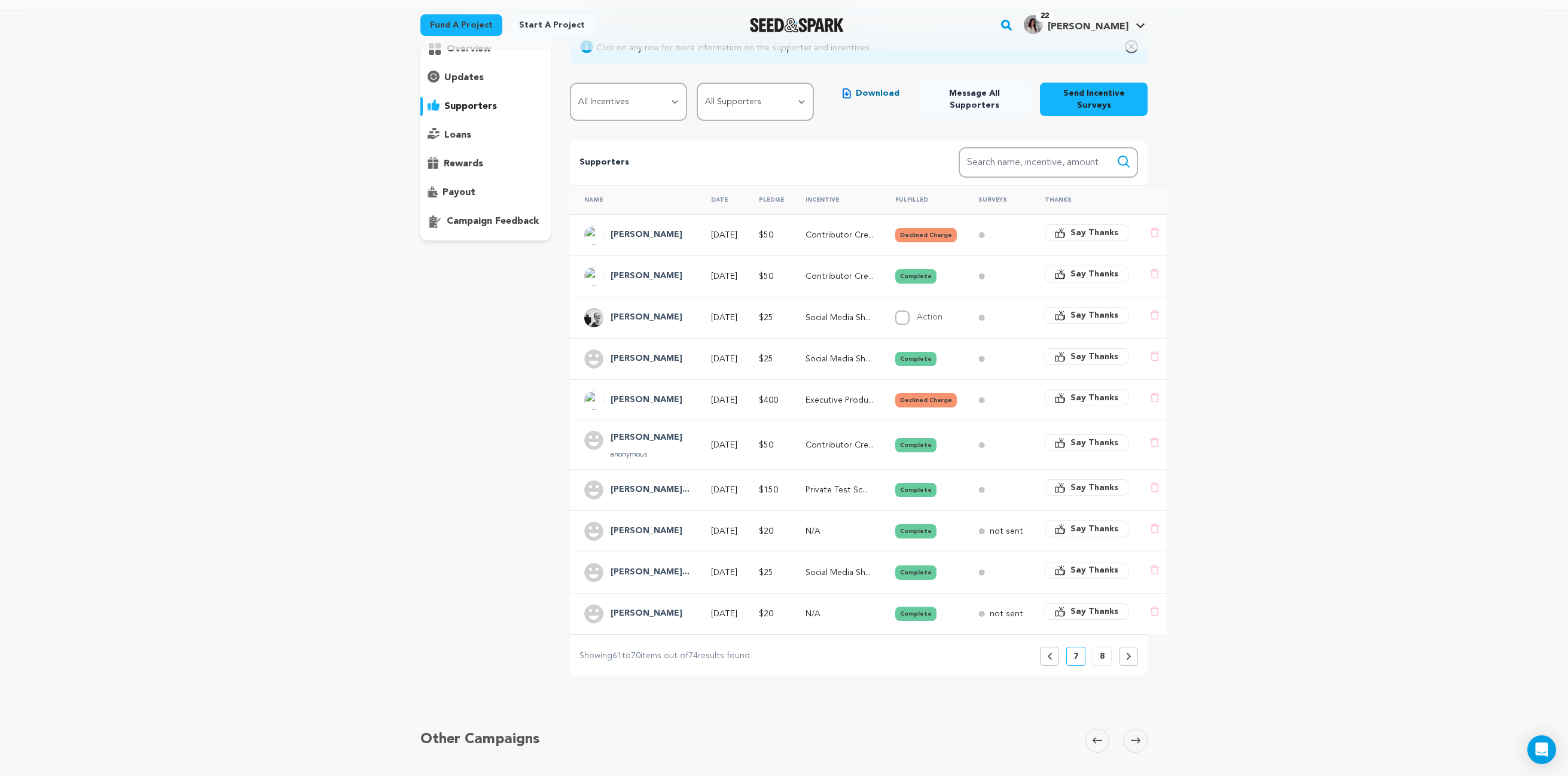
click at [1099, 666] on button "8" at bounding box center [1102, 656] width 19 height 19
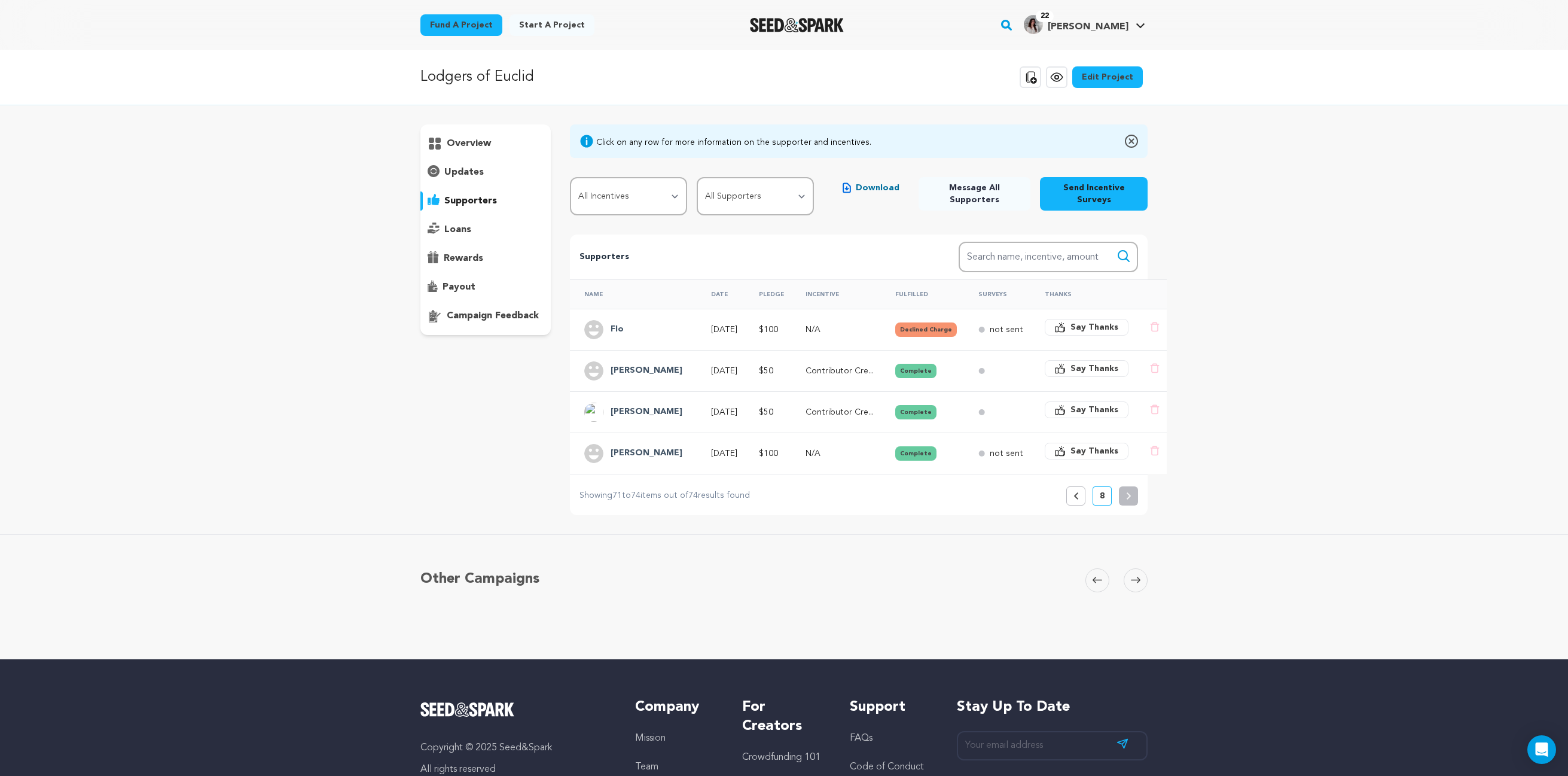
scroll to position [0, 0]
click at [1069, 505] on button "Previous" at bounding box center [1075, 496] width 19 height 19
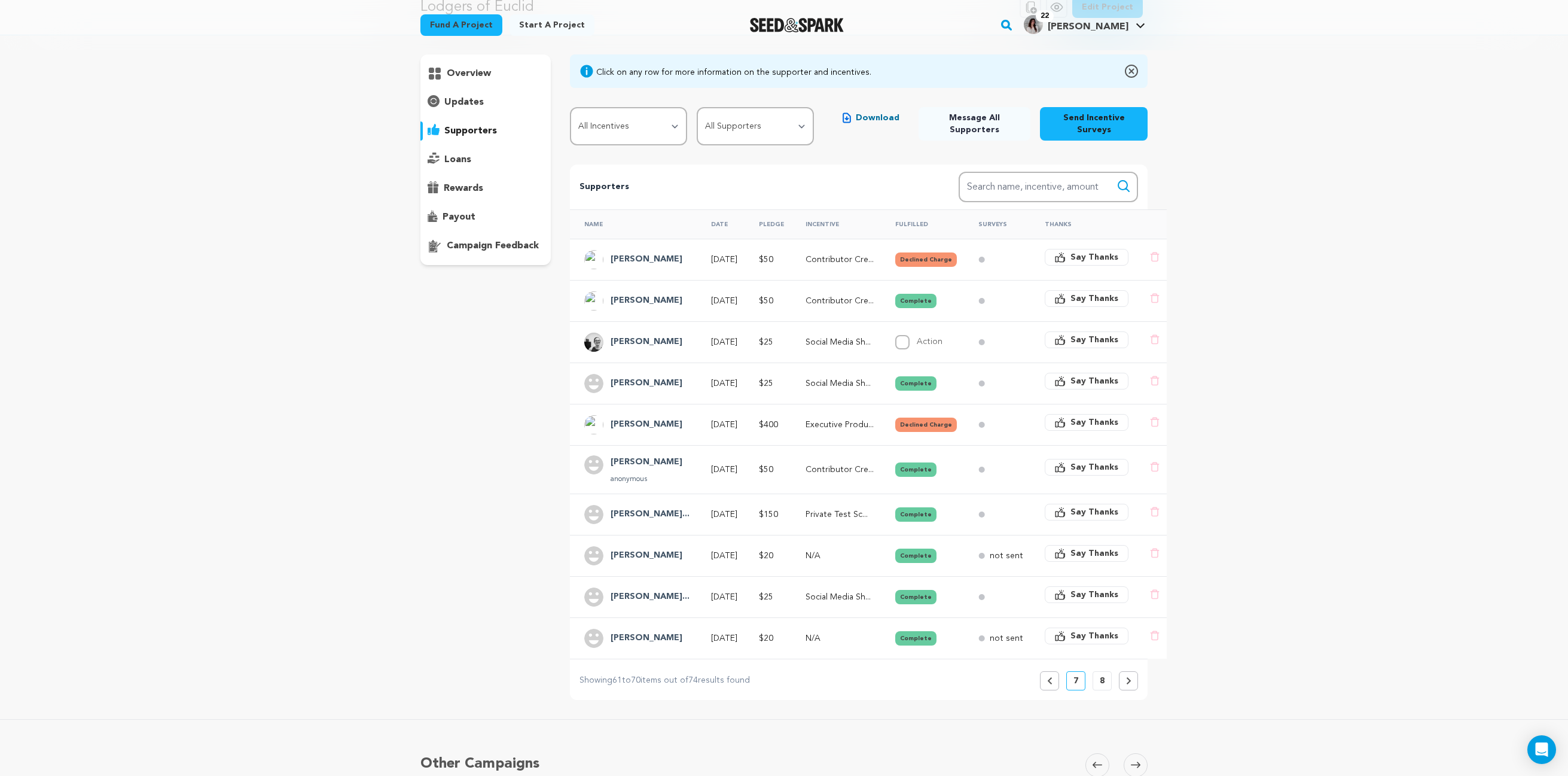
scroll to position [117, 0]
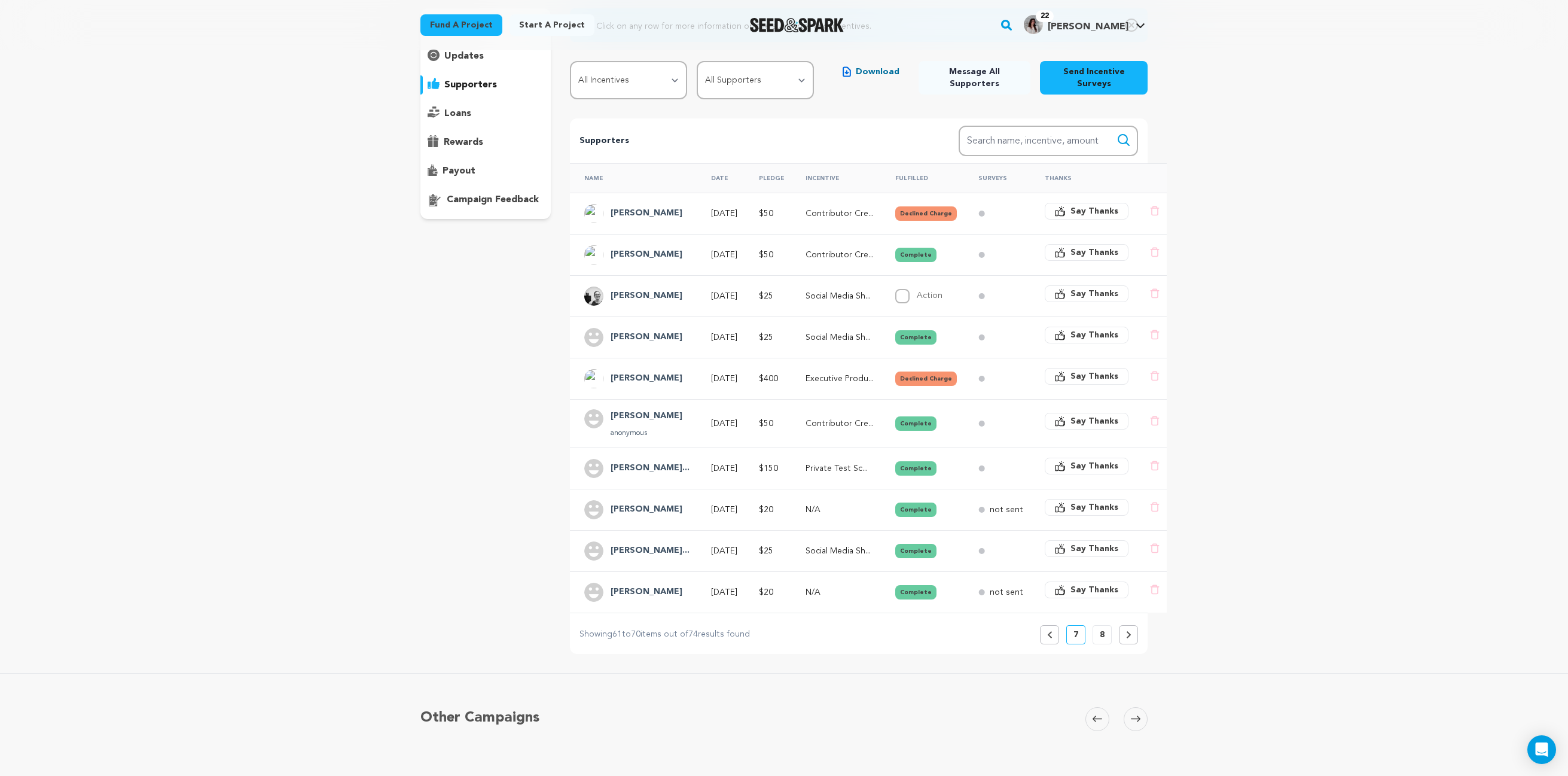
click at [1058, 643] on button "Previous" at bounding box center [1049, 634] width 19 height 19
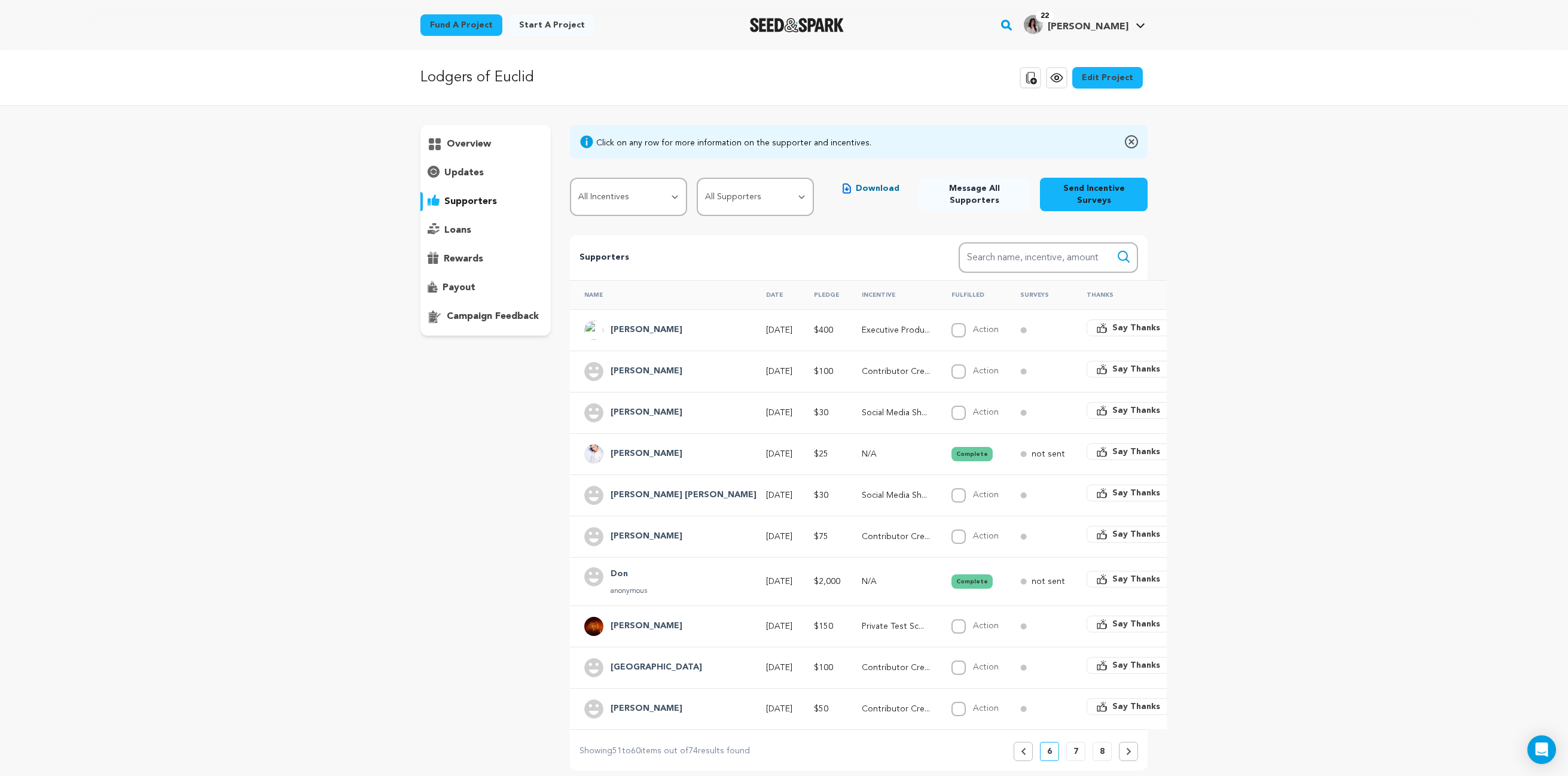
scroll to position [92, 0]
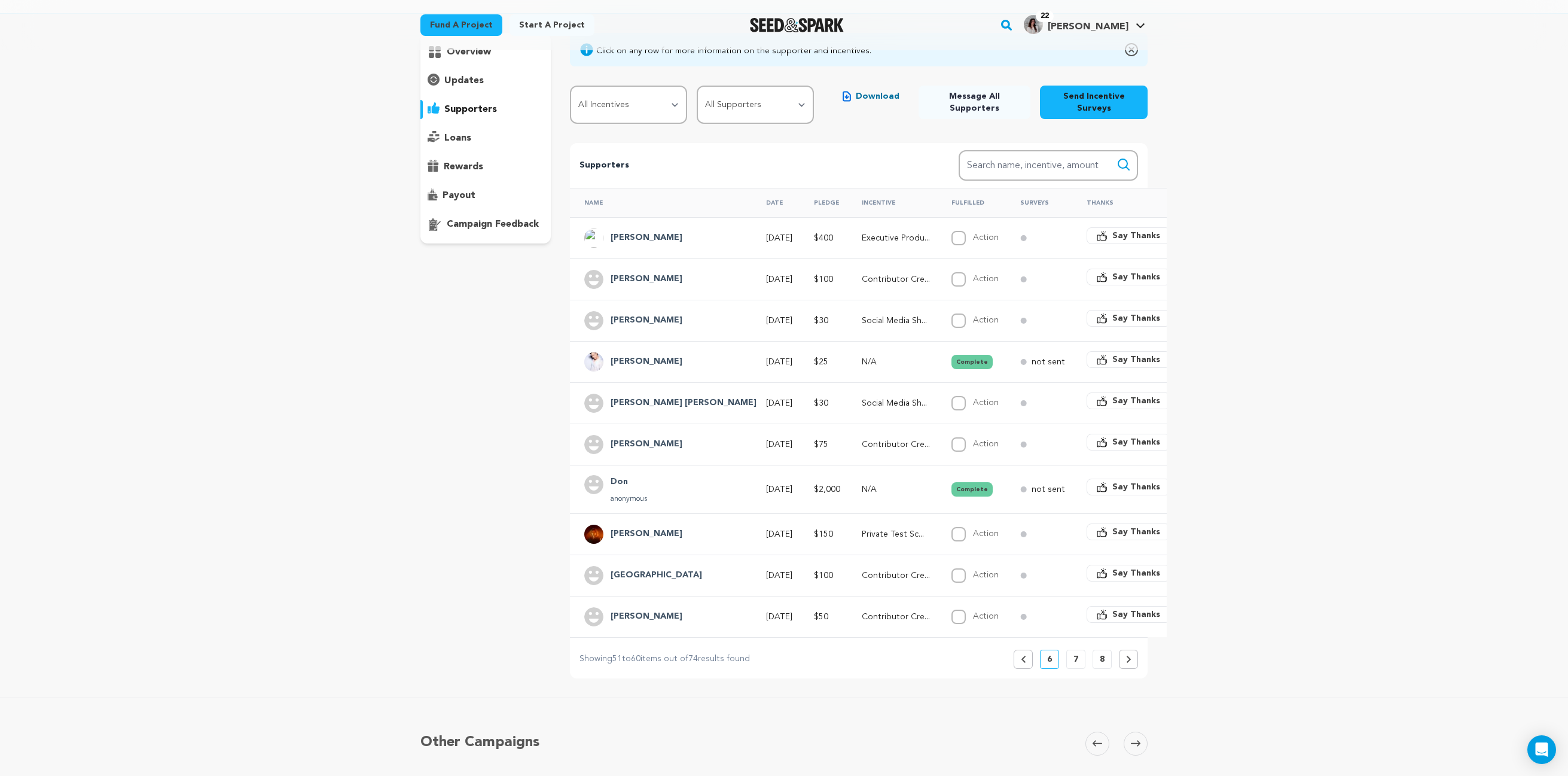
click at [1024, 662] on icon at bounding box center [1023, 659] width 5 height 7
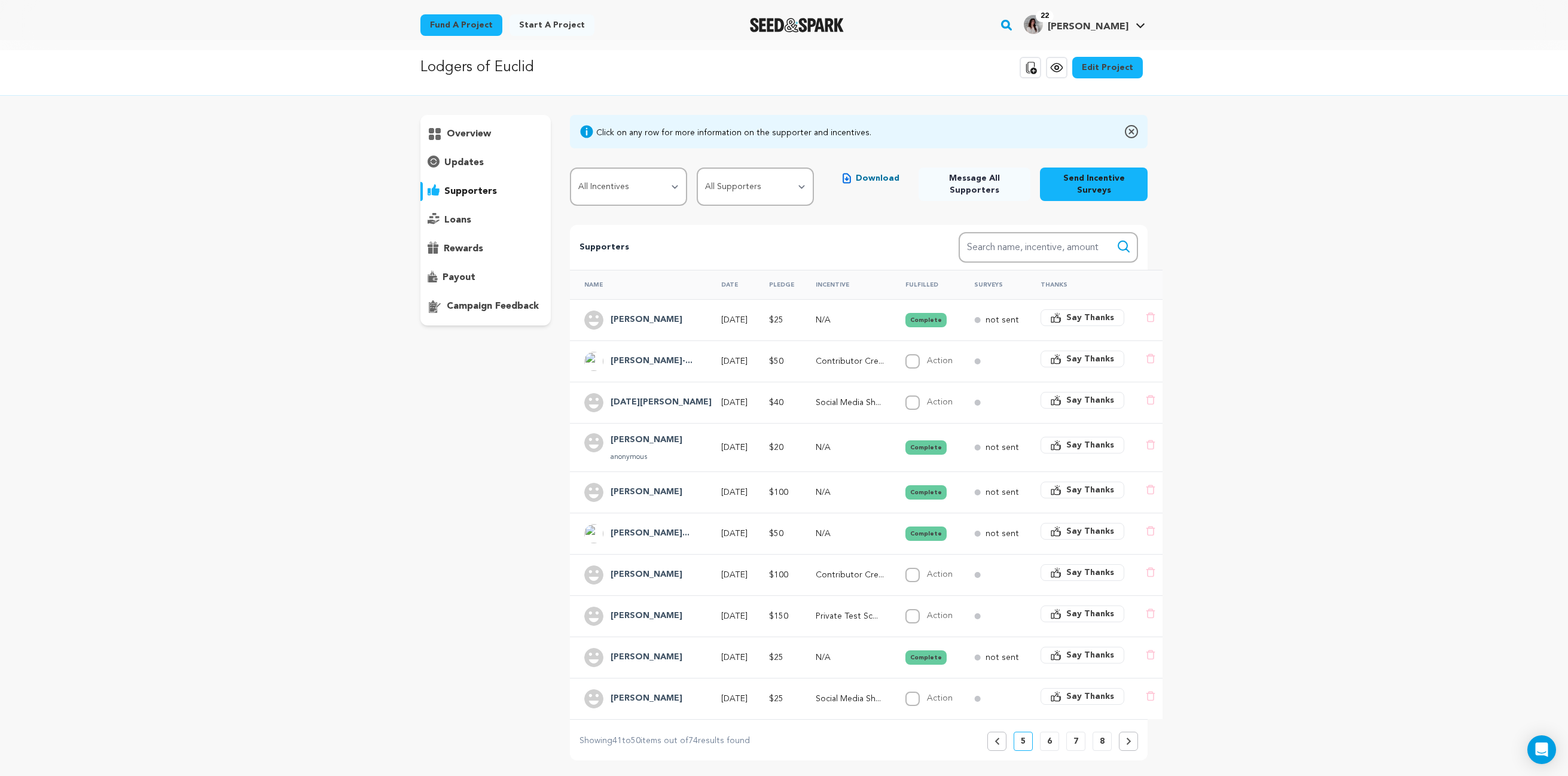
scroll to position [0, 0]
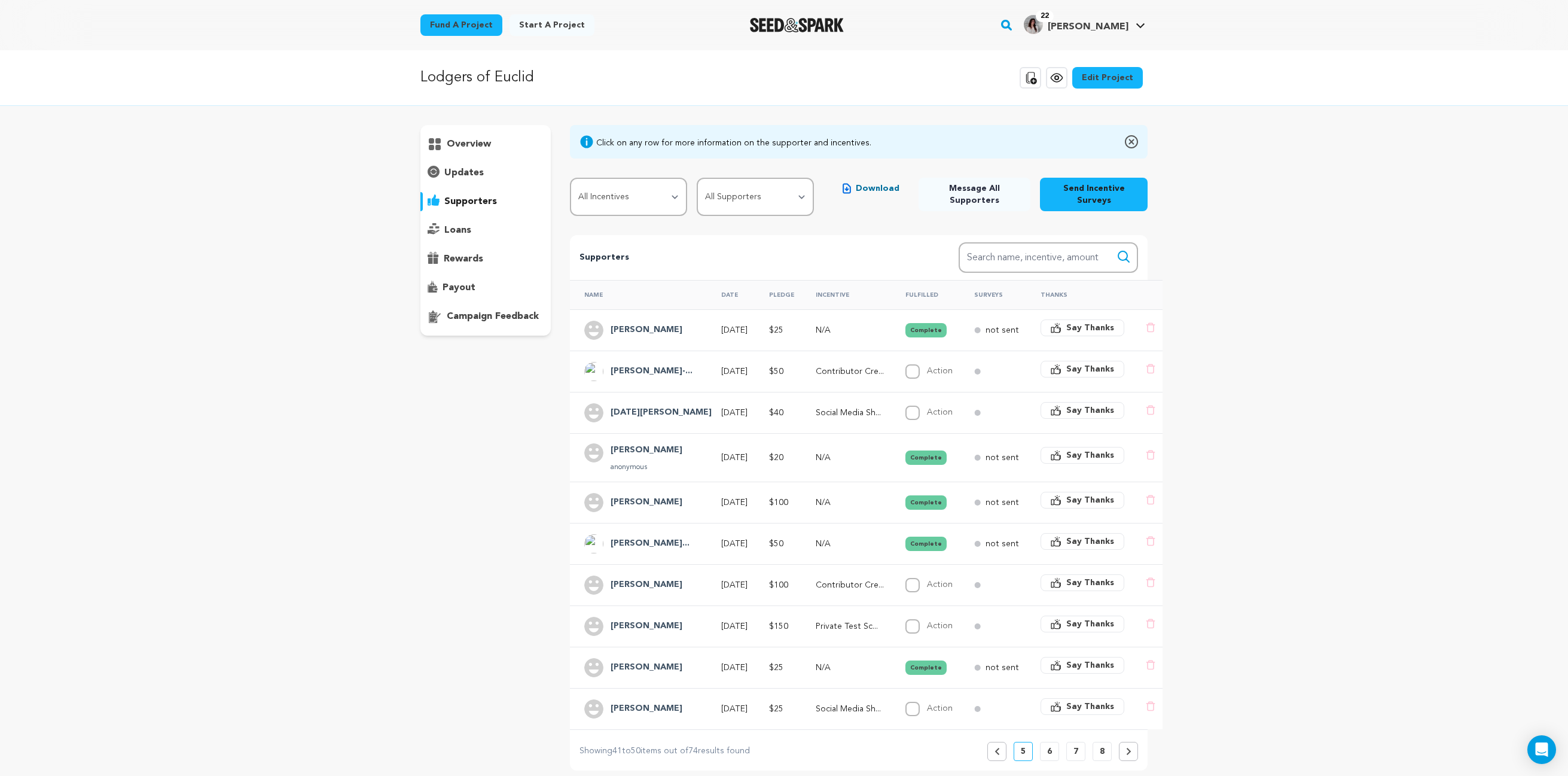
click at [998, 761] on button "Previous" at bounding box center [997, 751] width 19 height 19
